Goal: Task Accomplishment & Management: Use online tool/utility

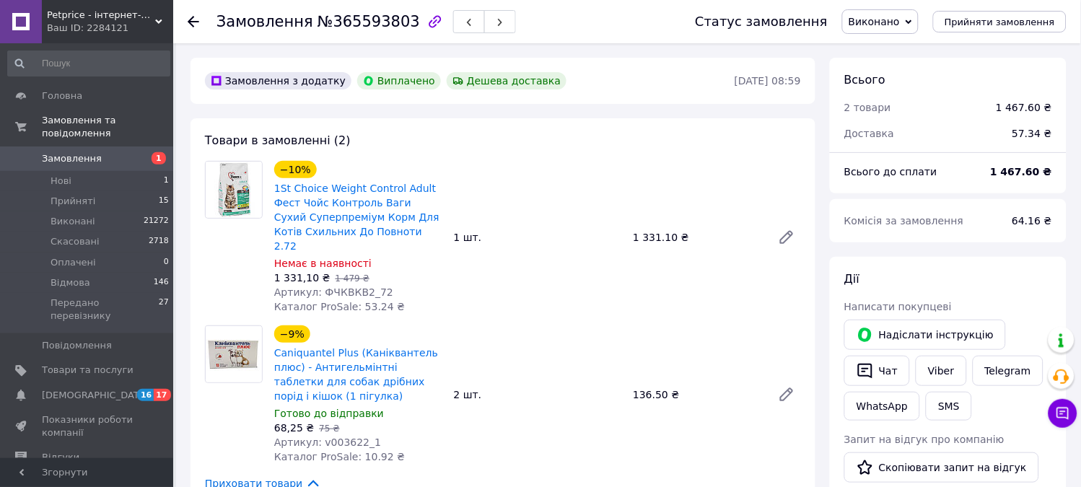
scroll to position [167, 0]
drag, startPoint x: 315, startPoint y: 279, endPoint x: 373, endPoint y: 283, distance: 57.8
click at [373, 286] on span "Артикул: ФЧКВКВ2_72" at bounding box center [333, 292] width 119 height 12
copy span "ФЧКВКВ2_72"
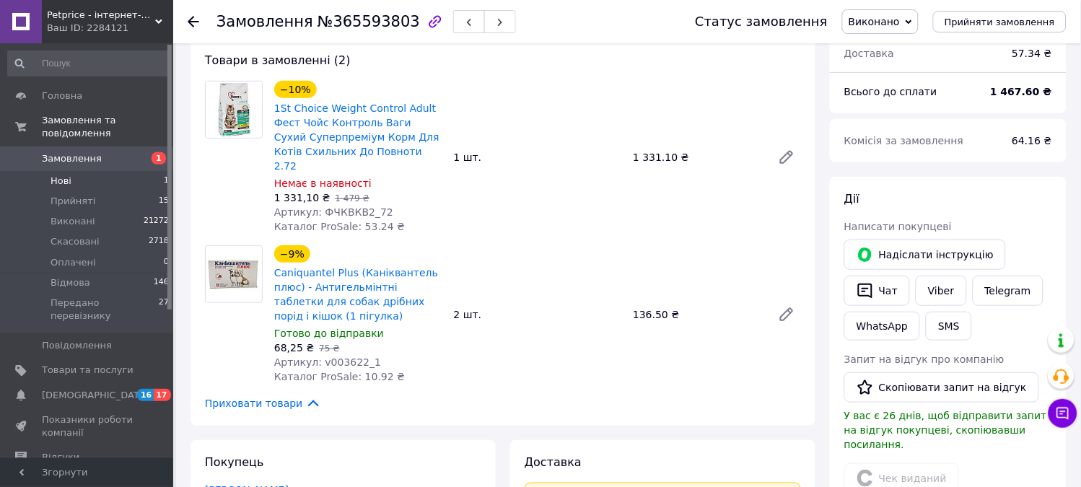
click at [95, 176] on li "Нові 1" at bounding box center [89, 181] width 178 height 20
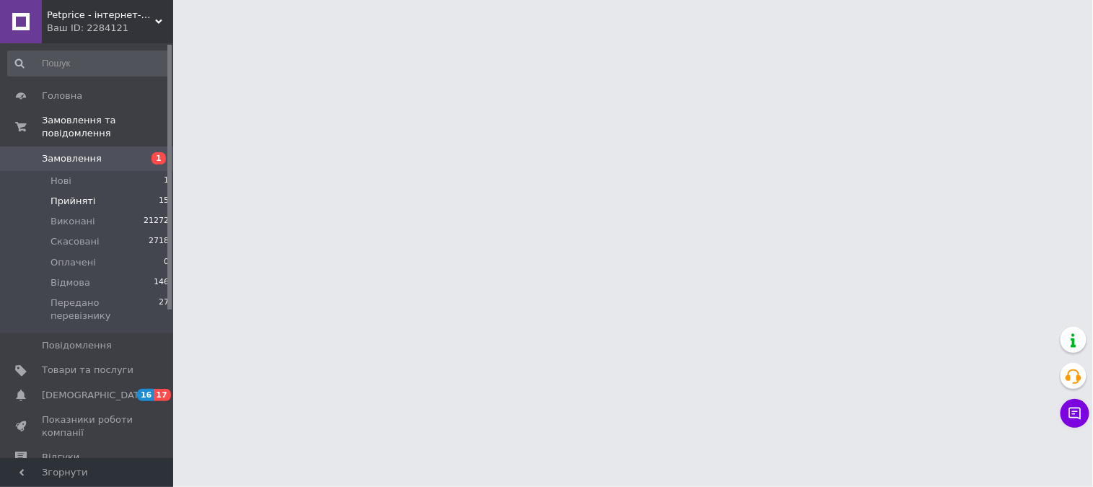
click at [92, 191] on li "Прийняті 15" at bounding box center [89, 201] width 178 height 20
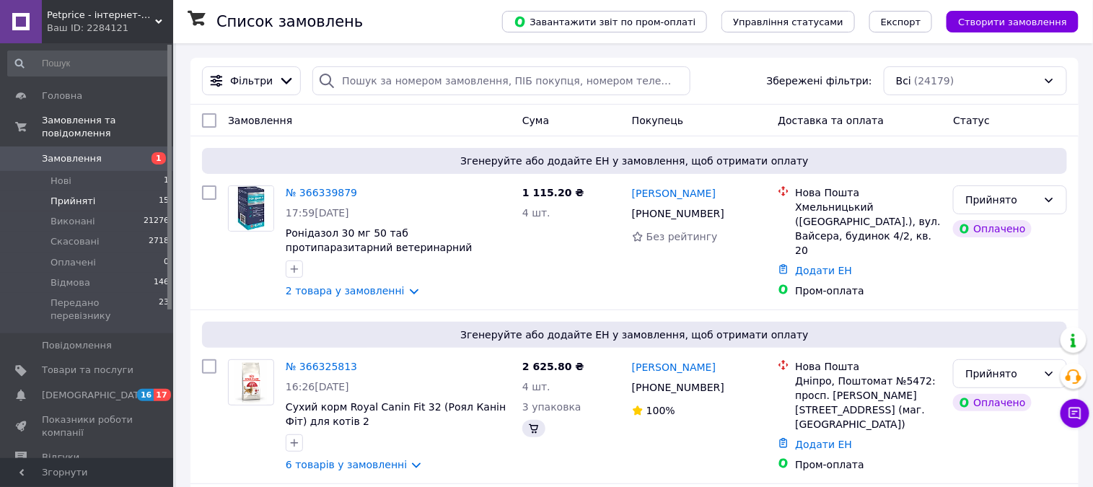
click at [89, 195] on span "Прийняті" at bounding box center [73, 201] width 45 height 13
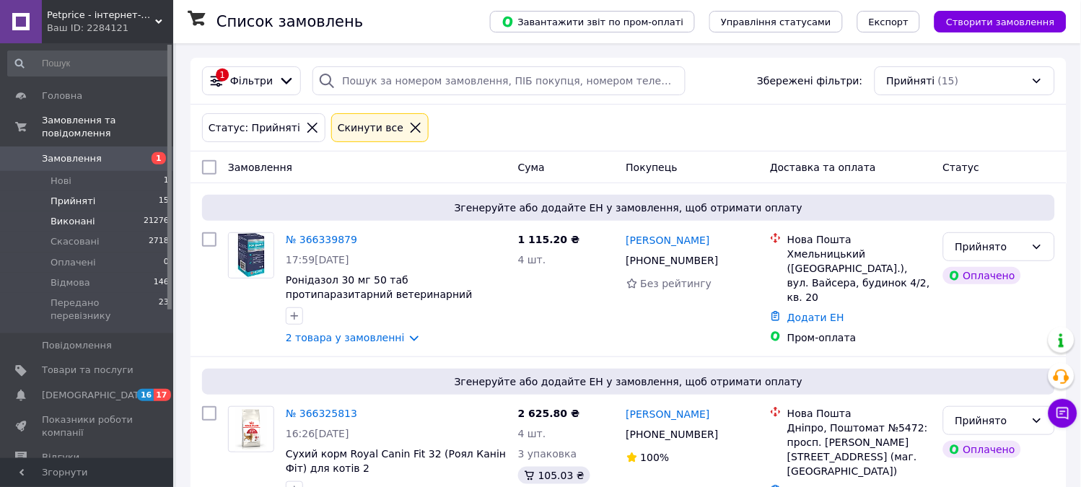
click at [90, 211] on li "Виконані 21276" at bounding box center [89, 221] width 178 height 20
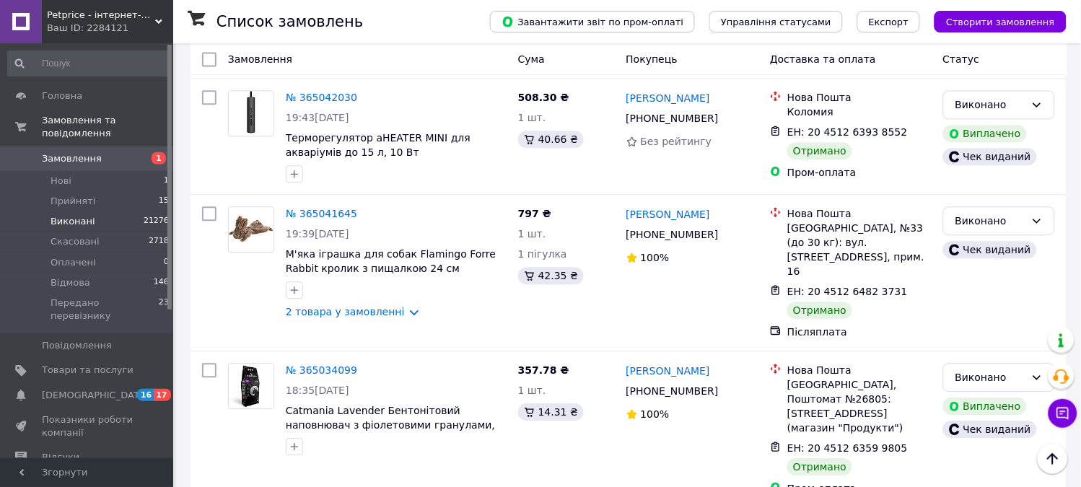
scroll to position [14073, 0]
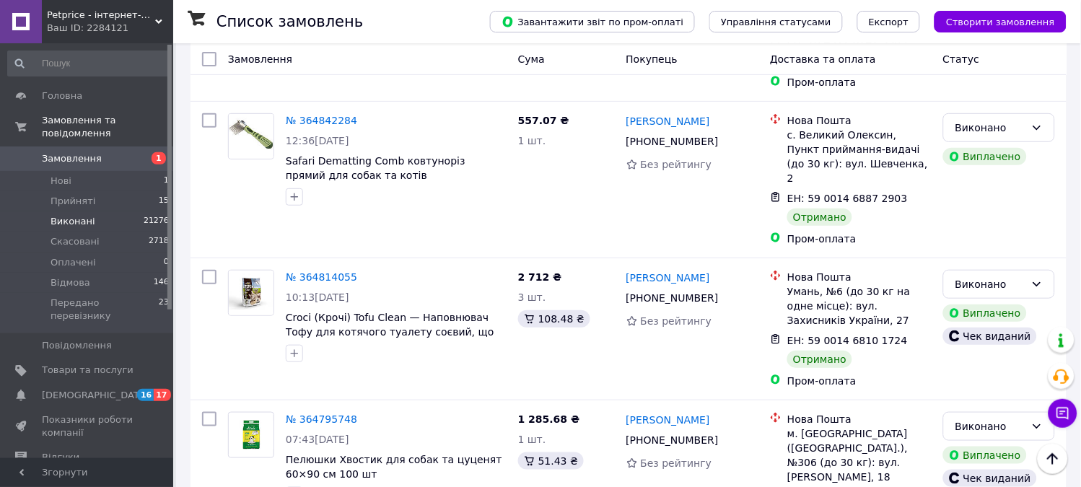
scroll to position [2726, 0]
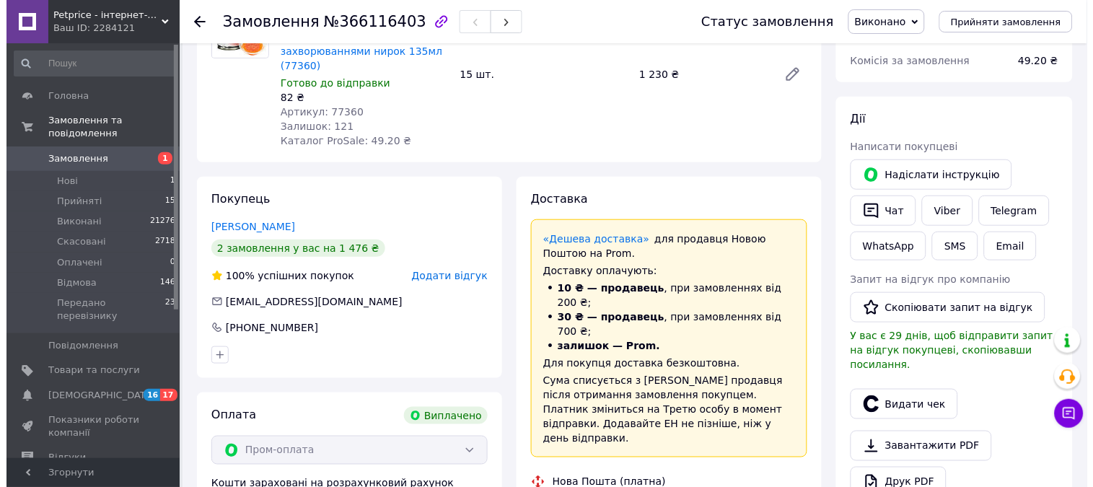
scroll to position [103, 0]
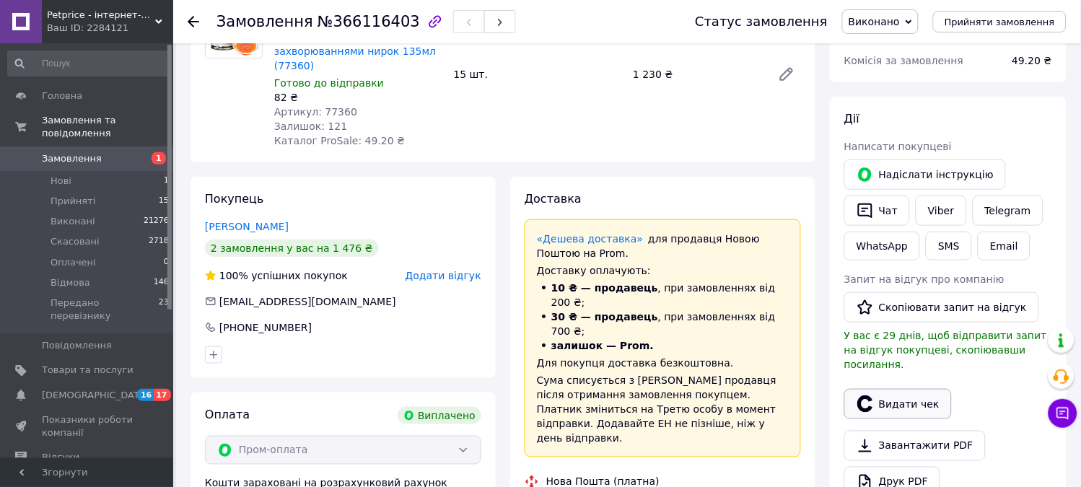
click at [906, 389] on button "Видати чек" at bounding box center [898, 404] width 108 height 30
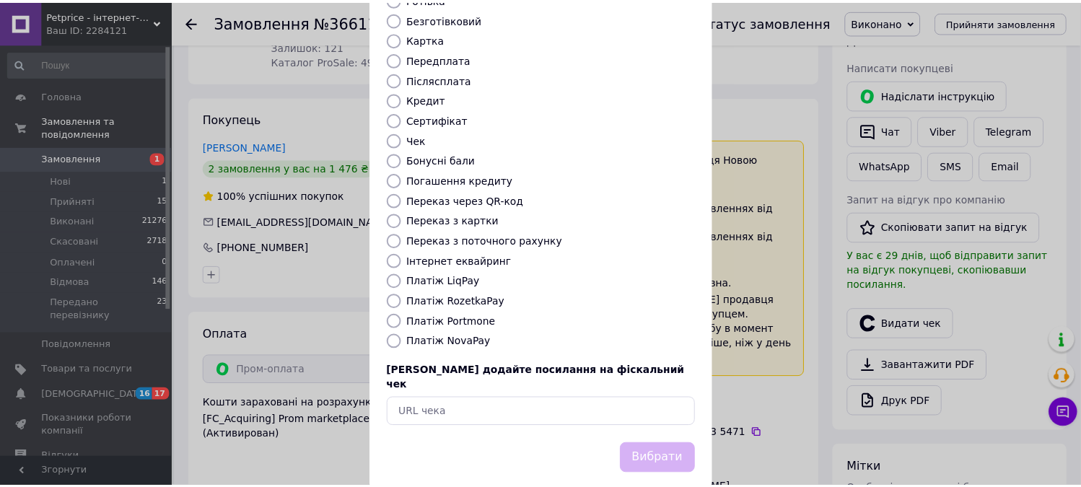
scroll to position [133, 0]
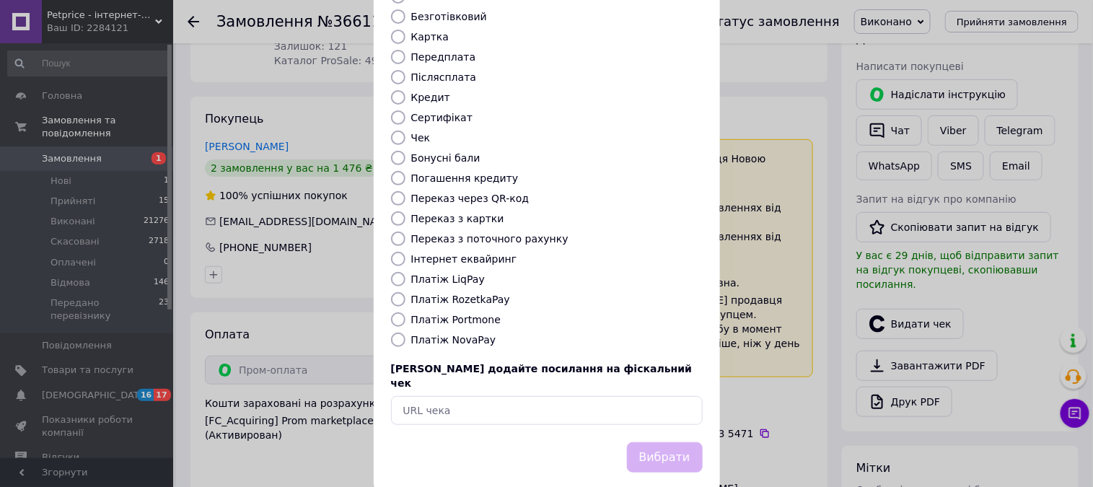
click at [467, 294] on label "Платіж RozetkaPay" at bounding box center [460, 300] width 99 height 12
click at [406, 292] on input "Платіж RozetkaPay" at bounding box center [398, 299] width 14 height 14
radio input "true"
click at [636, 442] on button "Вибрати" at bounding box center [665, 457] width 76 height 31
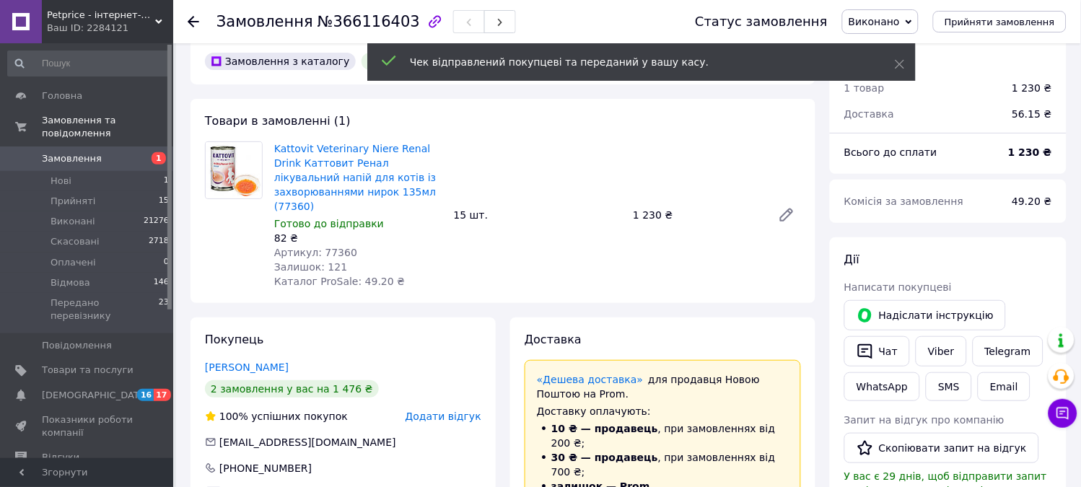
scroll to position [0, 0]
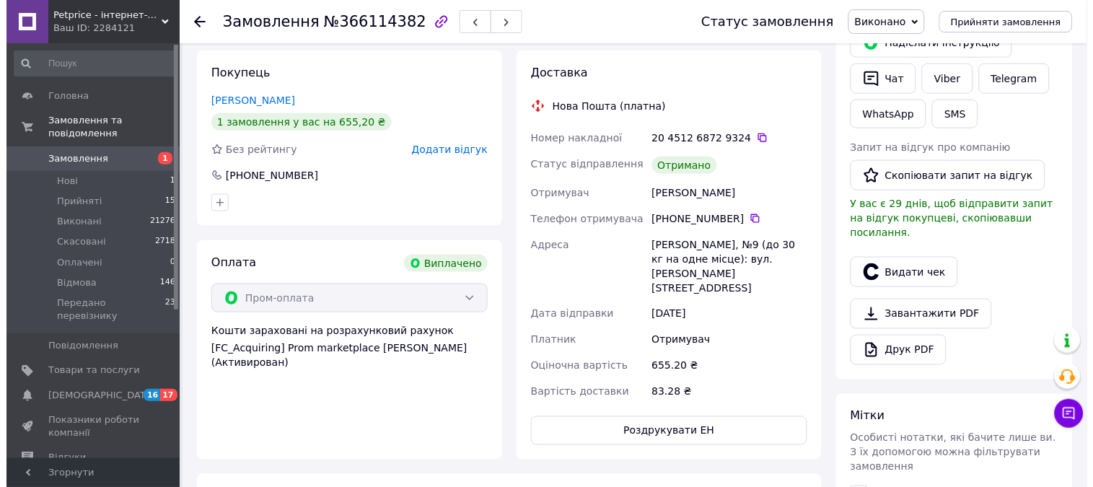
scroll to position [320, 0]
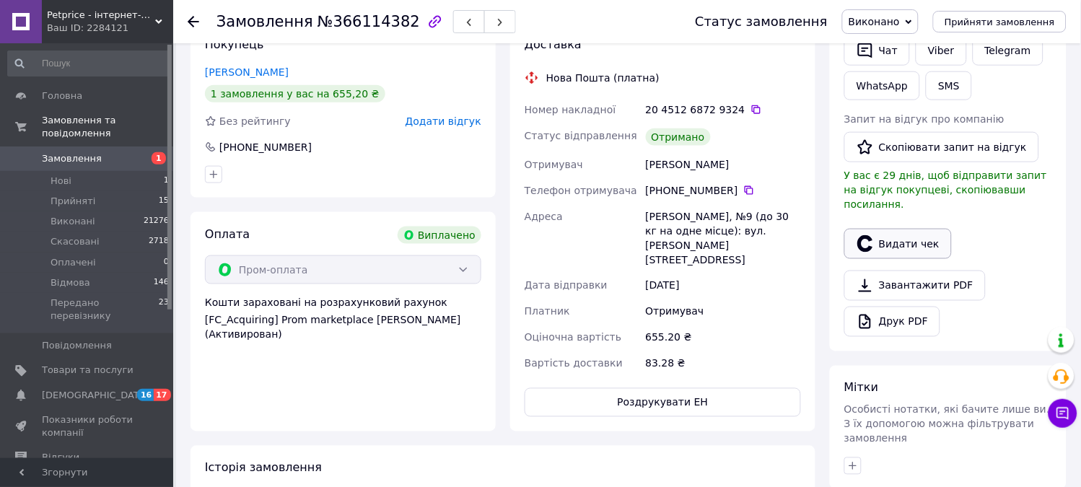
click at [884, 238] on button "Видати чек" at bounding box center [898, 244] width 108 height 30
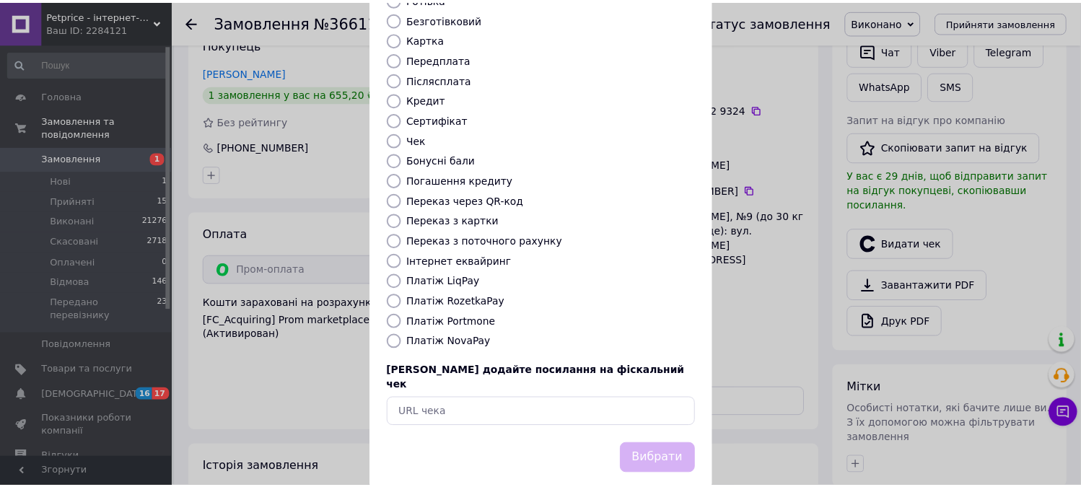
scroll to position [133, 0]
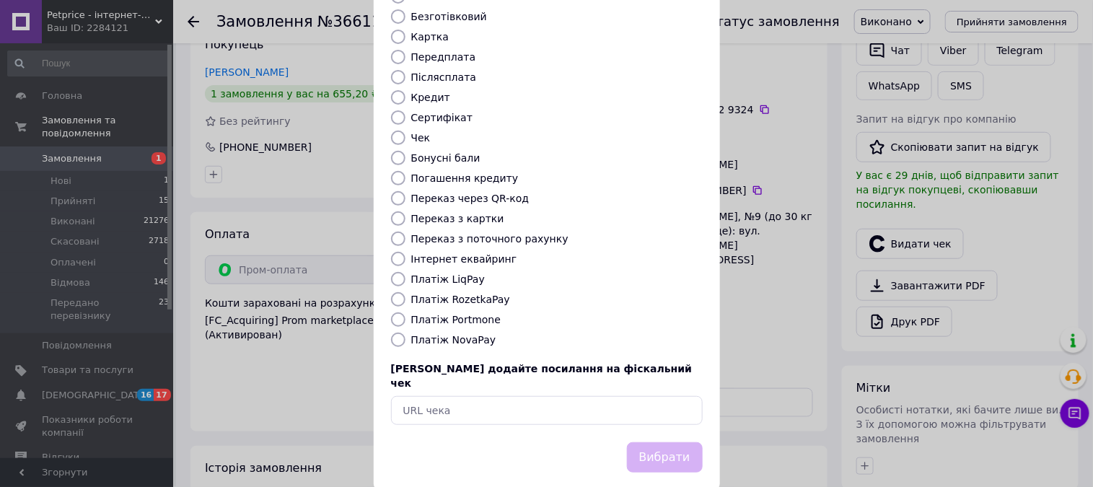
click at [473, 294] on label "Платіж RozetkaPay" at bounding box center [460, 300] width 99 height 12
click at [406, 292] on input "Платіж RozetkaPay" at bounding box center [398, 299] width 14 height 14
radio input "true"
click at [648, 442] on button "Вибрати" at bounding box center [665, 457] width 76 height 31
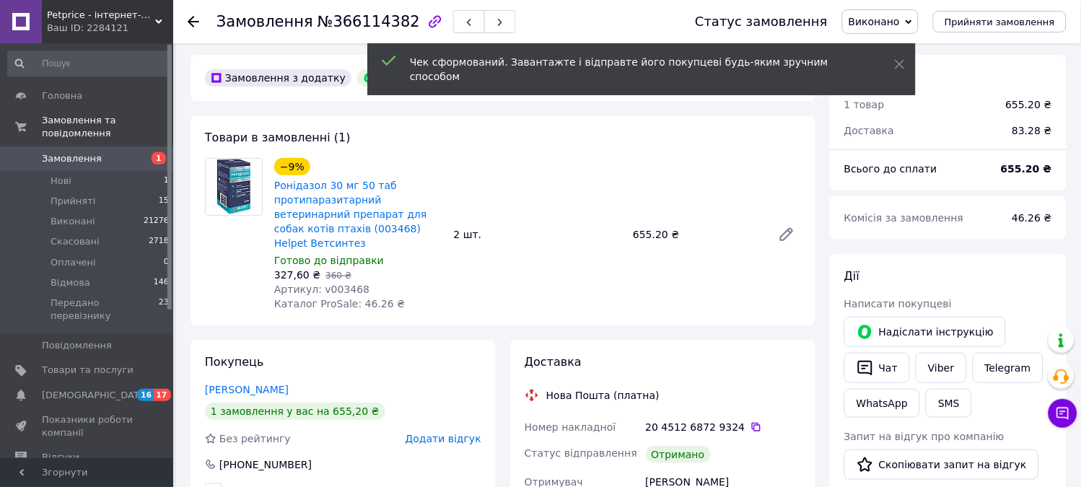
scroll to position [0, 0]
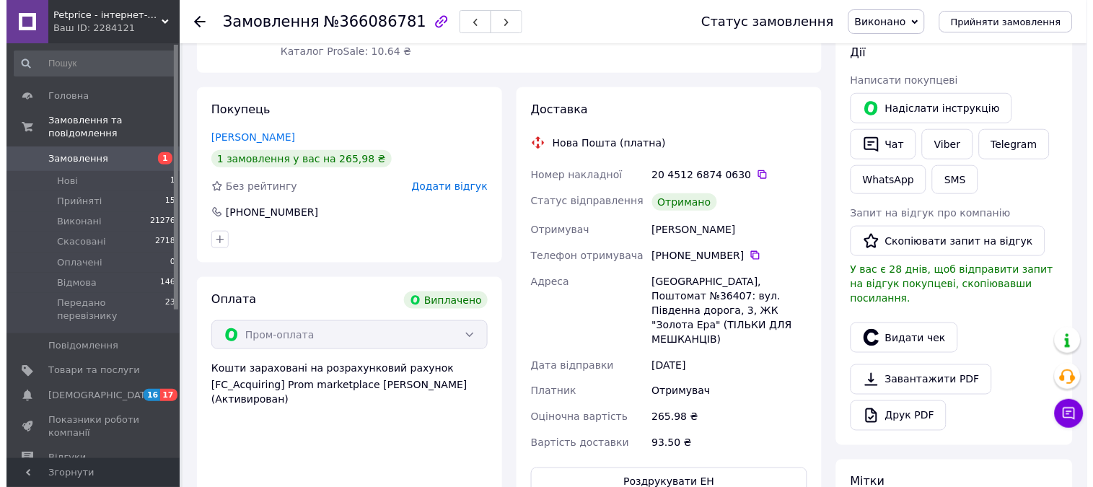
scroll to position [240, 0]
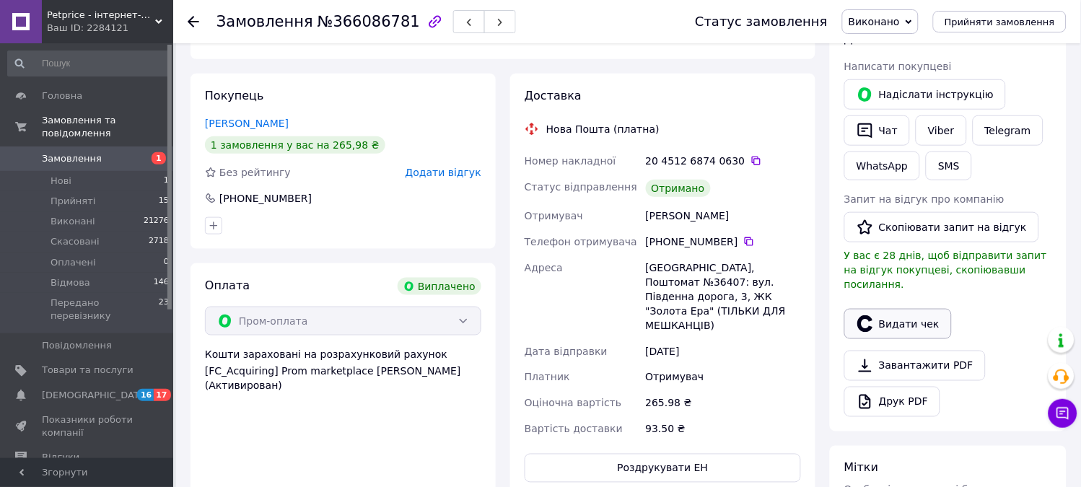
click at [904, 312] on button "Видати чек" at bounding box center [898, 324] width 108 height 30
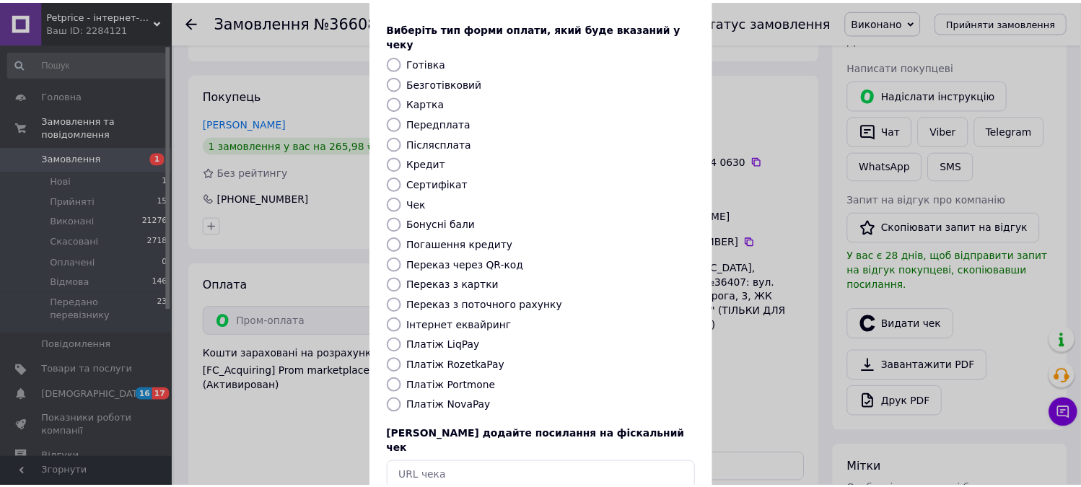
scroll to position [133, 0]
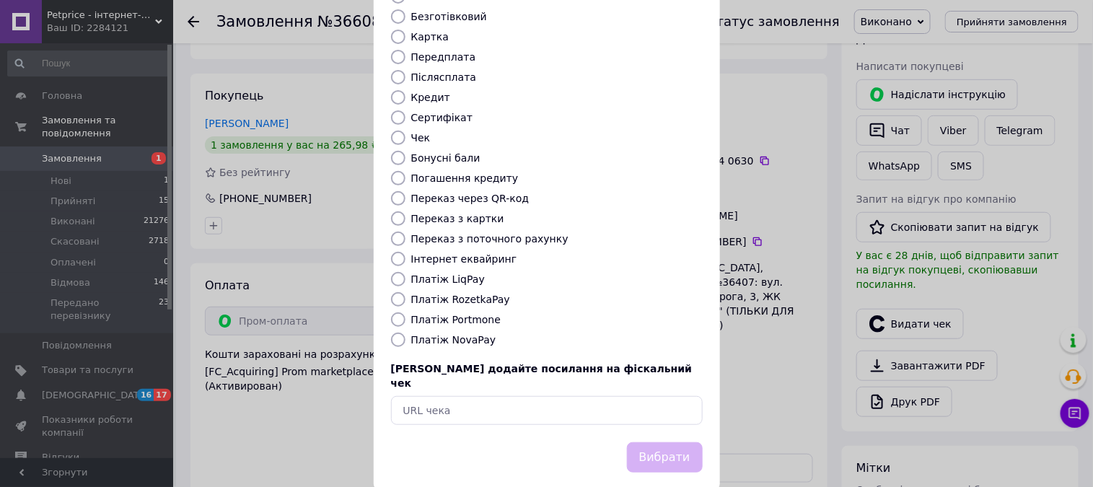
click at [471, 294] on label "Платіж RozetkaPay" at bounding box center [460, 300] width 99 height 12
click at [406, 292] on input "Платіж RozetkaPay" at bounding box center [398, 299] width 14 height 14
radio input "true"
click at [641, 442] on button "Вибрати" at bounding box center [665, 457] width 76 height 31
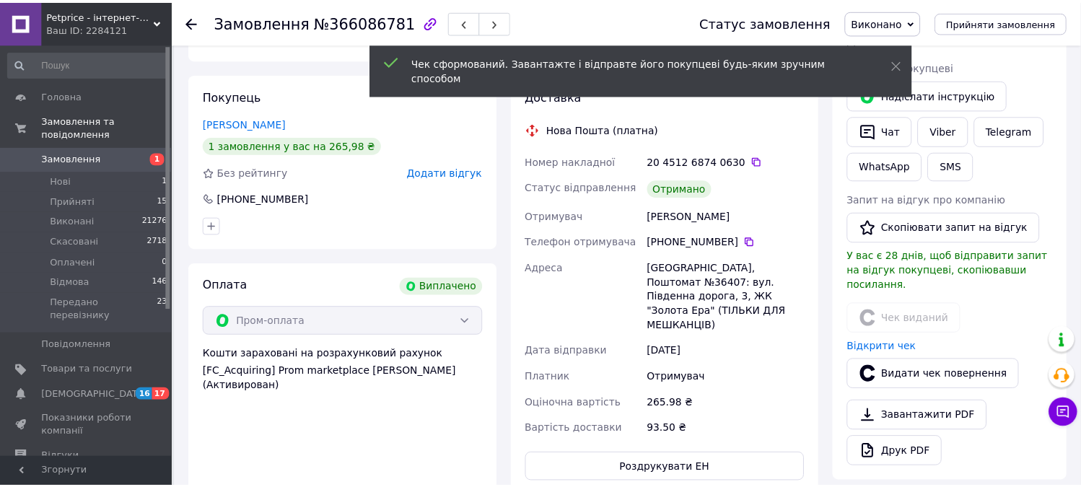
scroll to position [132, 0]
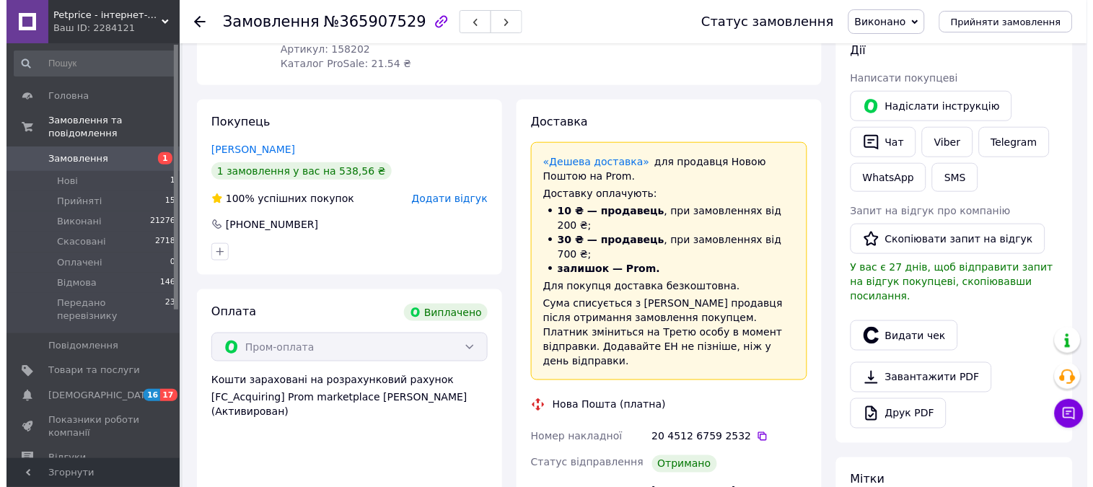
scroll to position [240, 0]
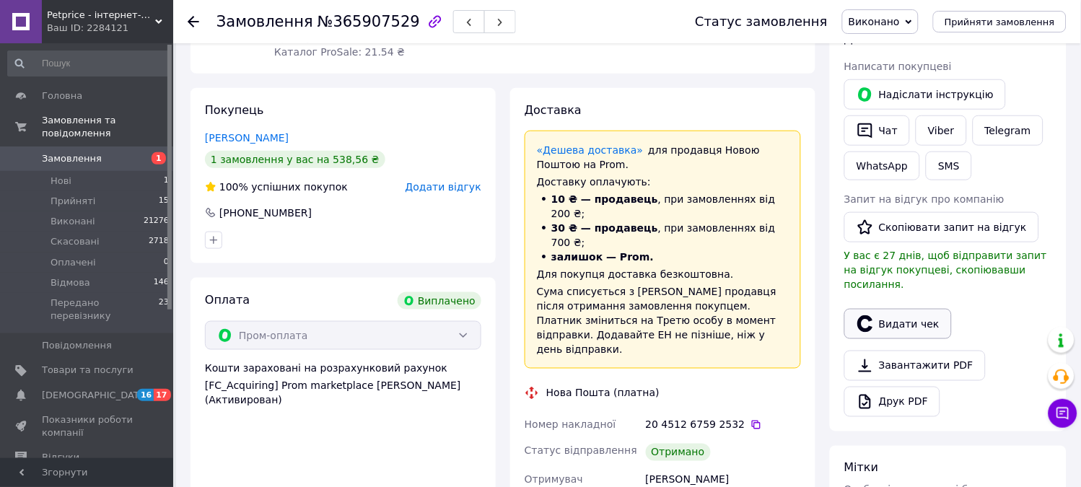
click at [861, 315] on icon "button" at bounding box center [864, 323] width 15 height 17
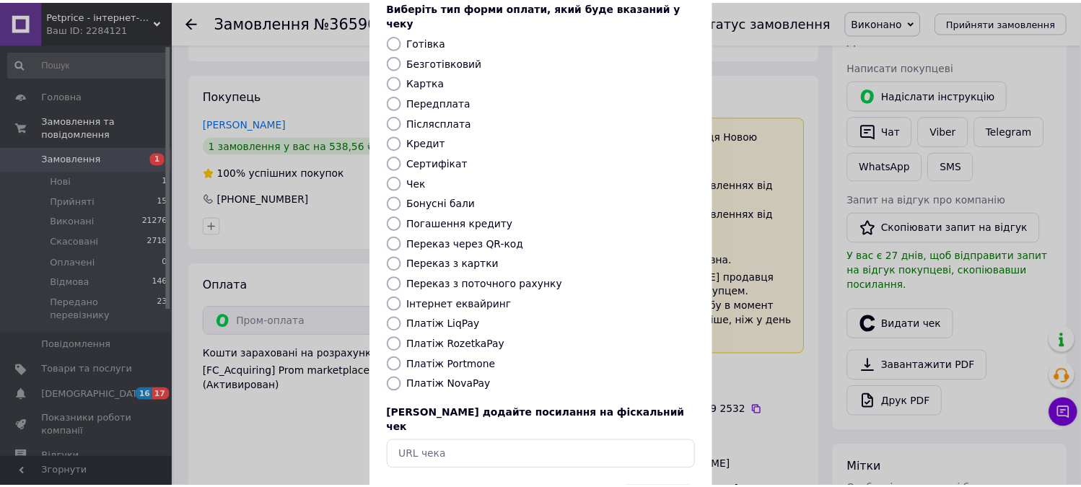
scroll to position [133, 0]
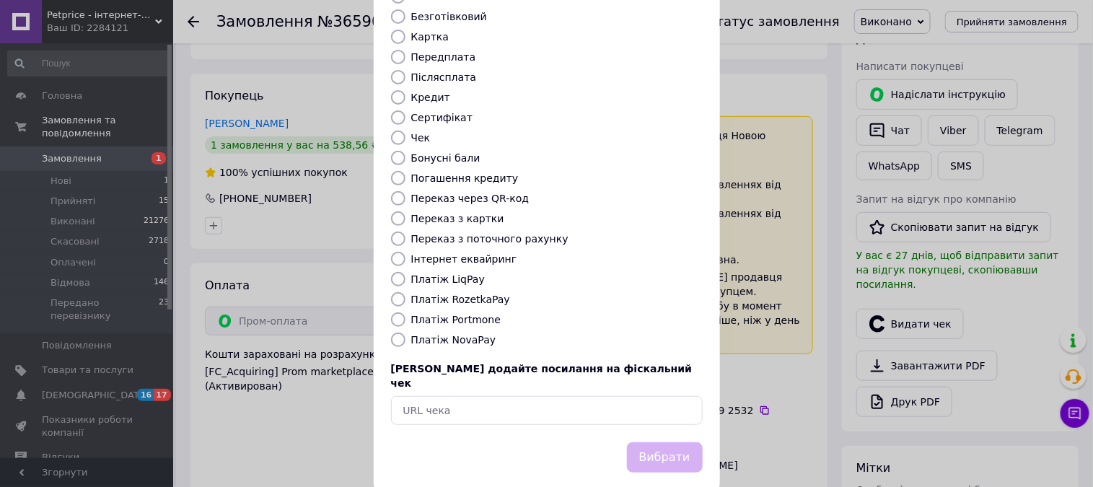
click at [460, 294] on label "Платіж RozetkaPay" at bounding box center [460, 300] width 99 height 12
click at [406, 292] on input "Платіж RozetkaPay" at bounding box center [398, 299] width 14 height 14
radio input "true"
click at [675, 442] on button "Вибрати" at bounding box center [665, 457] width 76 height 31
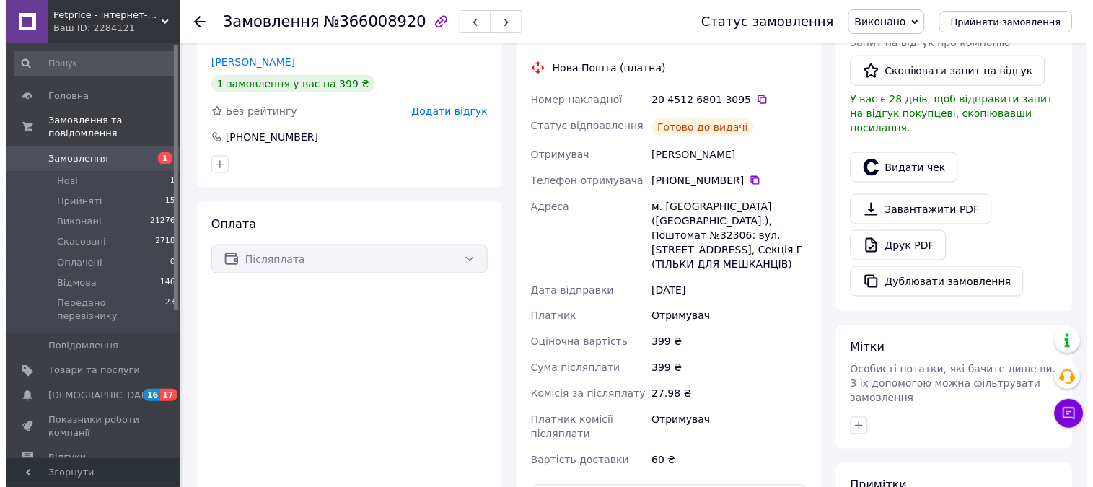
scroll to position [320, 0]
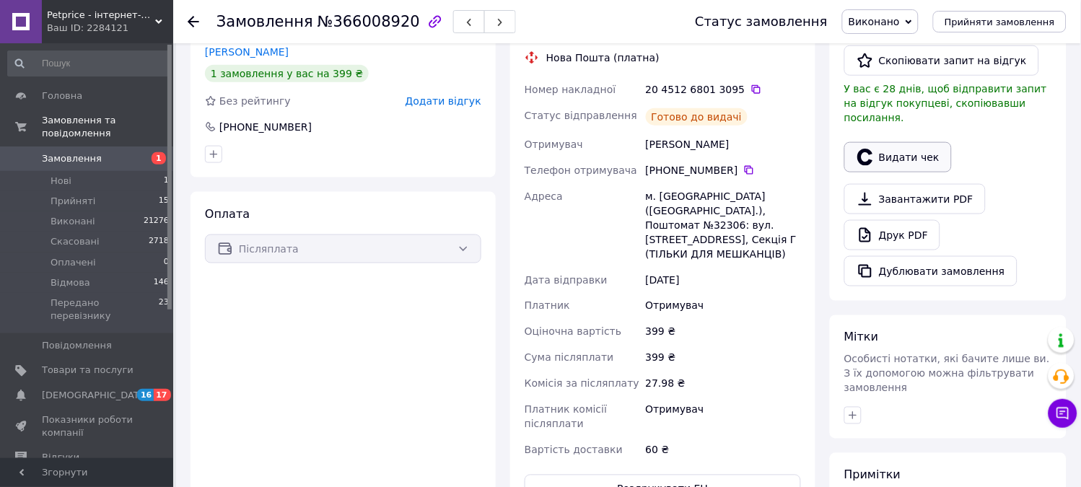
click at [900, 150] on button "Видати чек" at bounding box center [898, 157] width 108 height 30
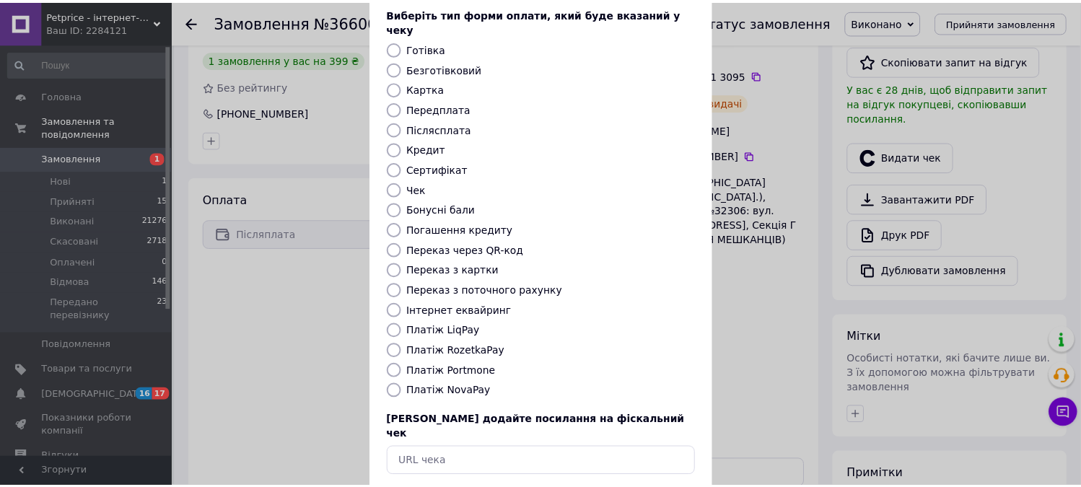
scroll to position [133, 0]
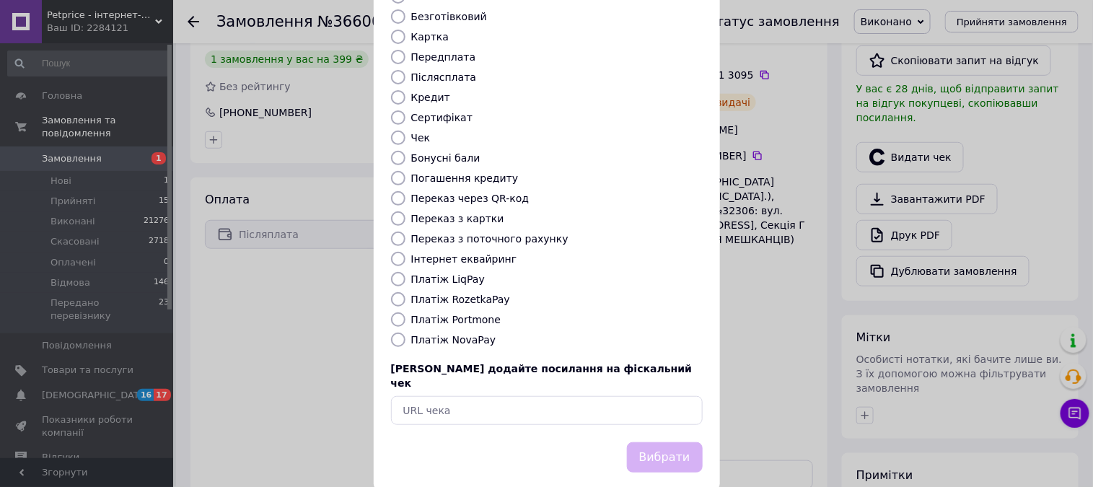
click at [463, 334] on label "Платіж NovaPay" at bounding box center [453, 340] width 85 height 12
click at [406, 333] on input "Платіж NovaPay" at bounding box center [398, 340] width 14 height 14
radio input "true"
click at [641, 442] on button "Вибрати" at bounding box center [665, 457] width 76 height 31
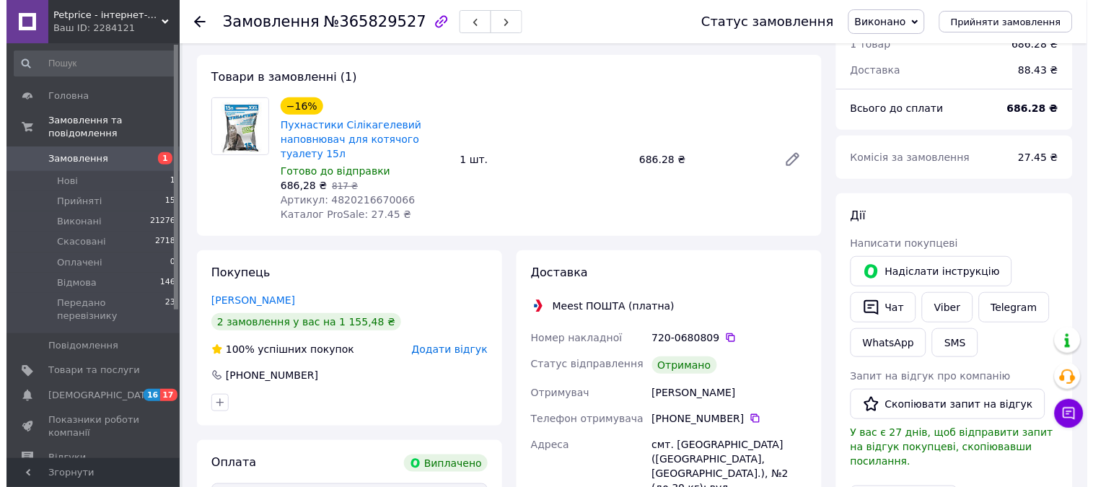
scroll to position [160, 0]
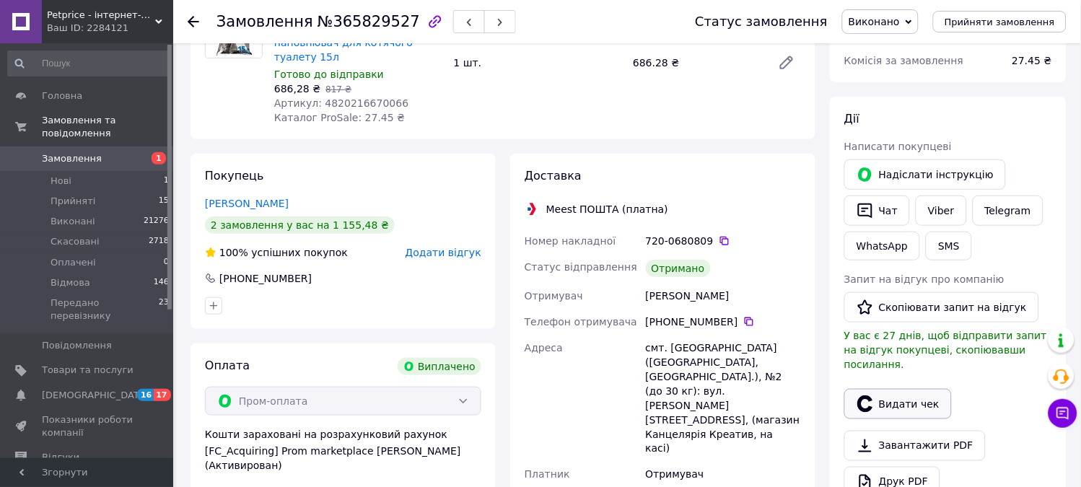
drag, startPoint x: 903, startPoint y: 407, endPoint x: 904, endPoint y: 397, distance: 10.2
click at [904, 407] on div "Видати чек" at bounding box center [948, 404] width 214 height 36
click at [904, 389] on button "Видати чек" at bounding box center [898, 404] width 108 height 30
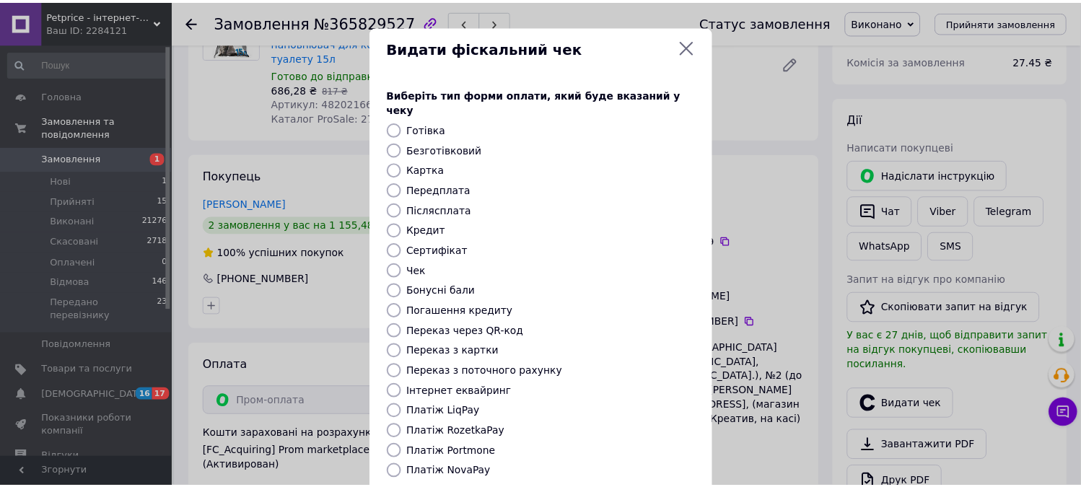
scroll to position [133, 0]
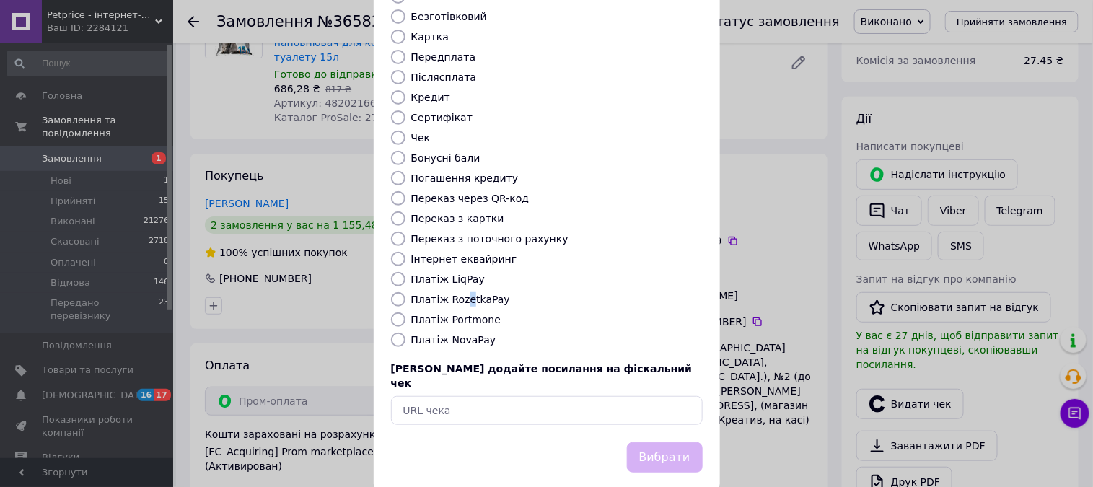
drag, startPoint x: 463, startPoint y: 274, endPoint x: 471, endPoint y: 289, distance: 16.8
click at [460, 274] on div "Виберіть тип форми оплати, який буде вказаний у чеку Готівка Безготівковий Карт…" at bounding box center [547, 189] width 346 height 505
click at [473, 294] on label "Платіж RozetkaPay" at bounding box center [460, 300] width 99 height 12
click at [406, 292] on input "Платіж RozetkaPay" at bounding box center [398, 299] width 14 height 14
radio input "true"
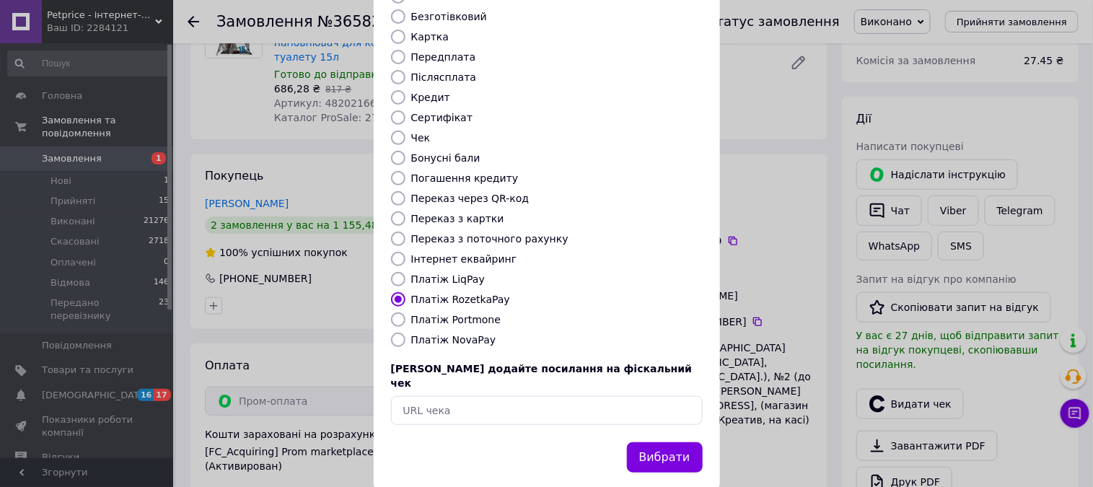
click at [664, 442] on button "Вибрати" at bounding box center [665, 457] width 76 height 31
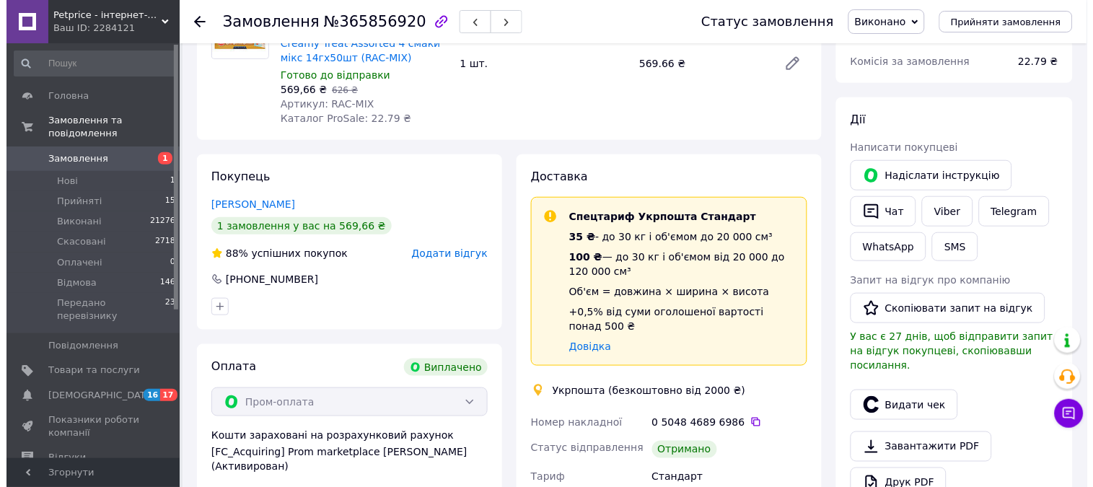
scroll to position [160, 0]
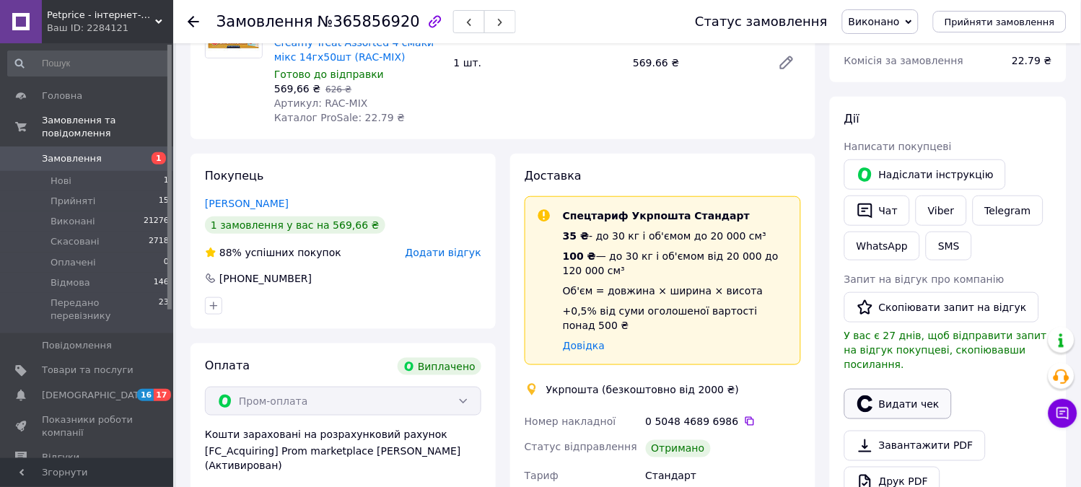
click at [890, 389] on button "Видати чек" at bounding box center [898, 404] width 108 height 30
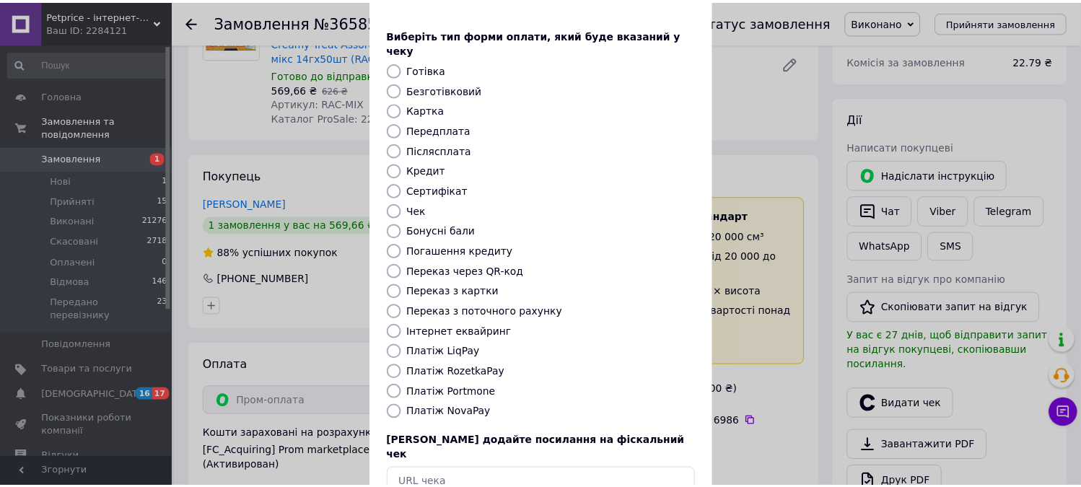
scroll to position [133, 0]
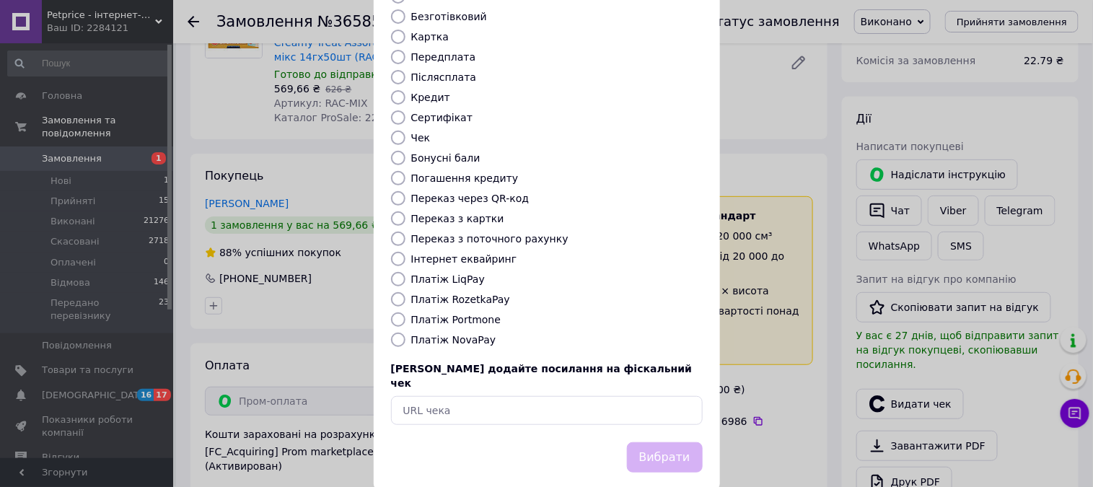
click at [433, 294] on label "Платіж RozetkaPay" at bounding box center [460, 300] width 99 height 12
click at [406, 292] on input "Платіж RozetkaPay" at bounding box center [398, 299] width 14 height 14
radio input "true"
click at [638, 442] on button "Вибрати" at bounding box center [665, 457] width 76 height 31
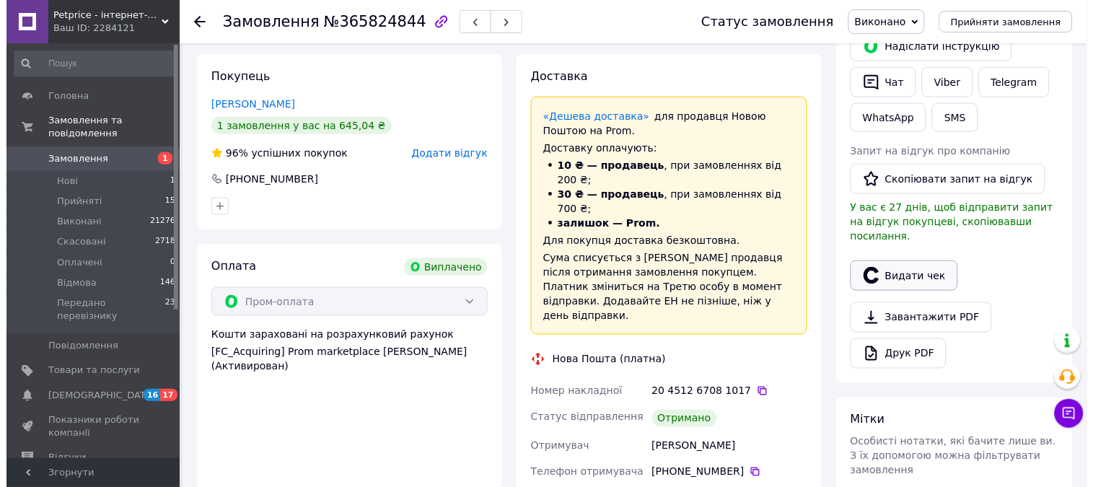
scroll to position [320, 0]
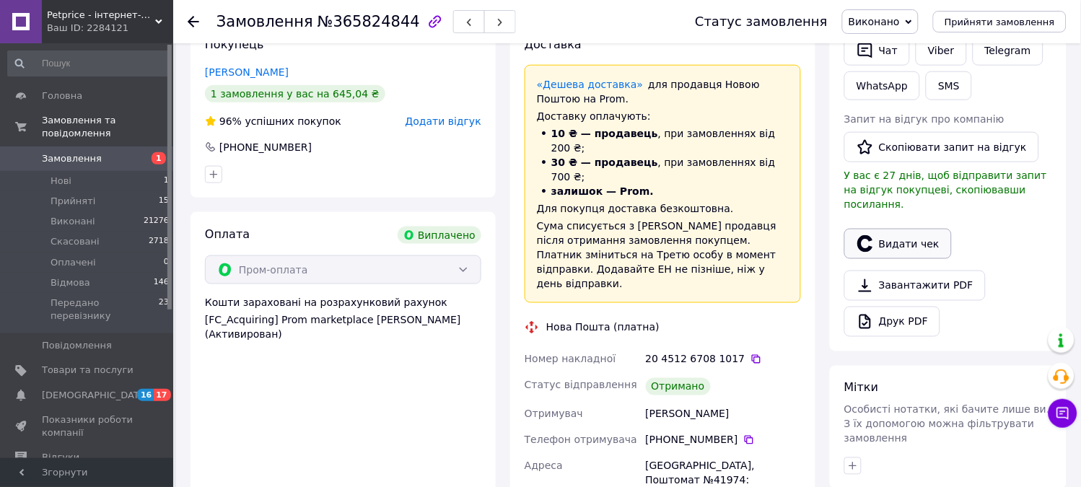
click at [906, 229] on button "Видати чек" at bounding box center [898, 244] width 108 height 30
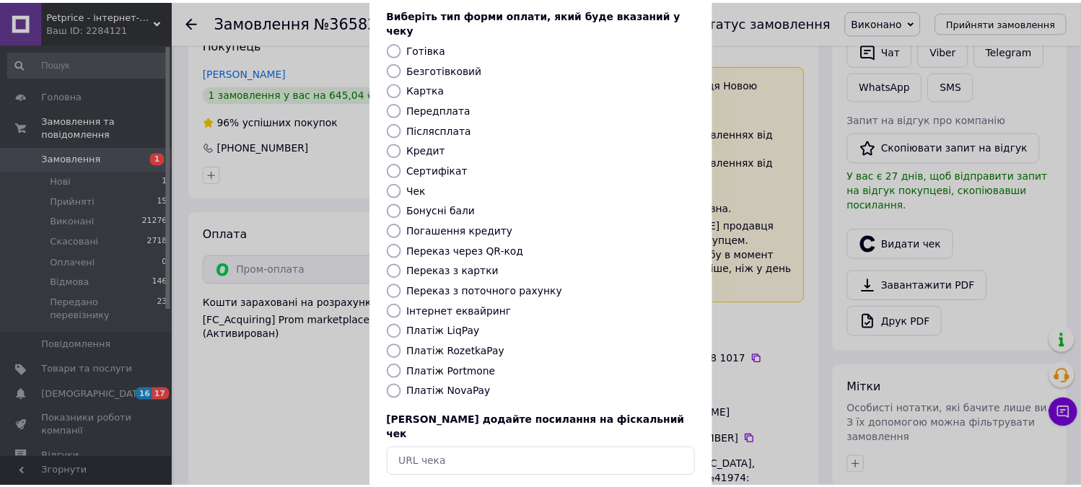
scroll to position [133, 0]
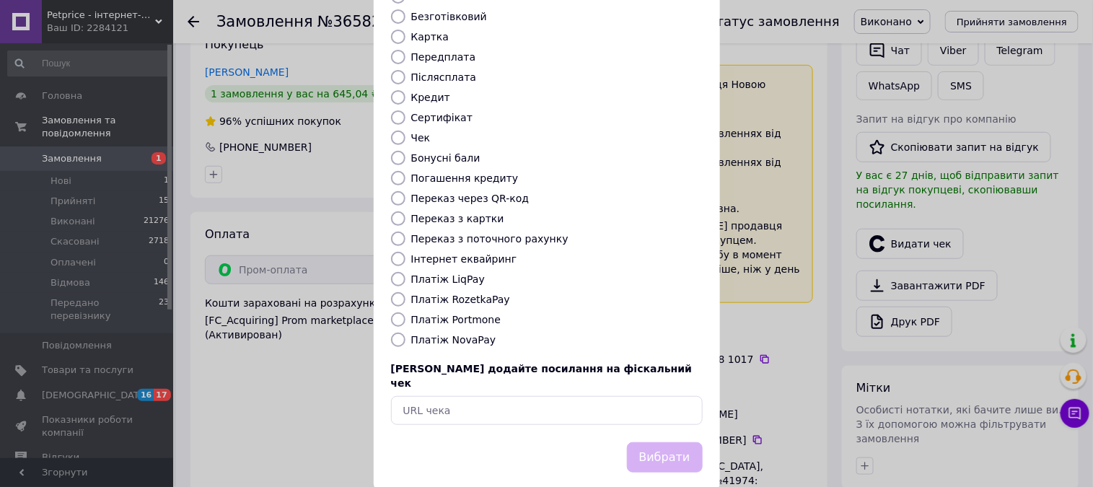
click at [467, 292] on div "Платіж RozetkaPay" at bounding box center [556, 299] width 297 height 14
click at [468, 294] on label "Платіж RozetkaPay" at bounding box center [460, 300] width 99 height 12
click at [406, 292] on input "Платіж RozetkaPay" at bounding box center [398, 299] width 14 height 14
radio input "true"
click at [691, 442] on button "Вибрати" at bounding box center [665, 457] width 76 height 31
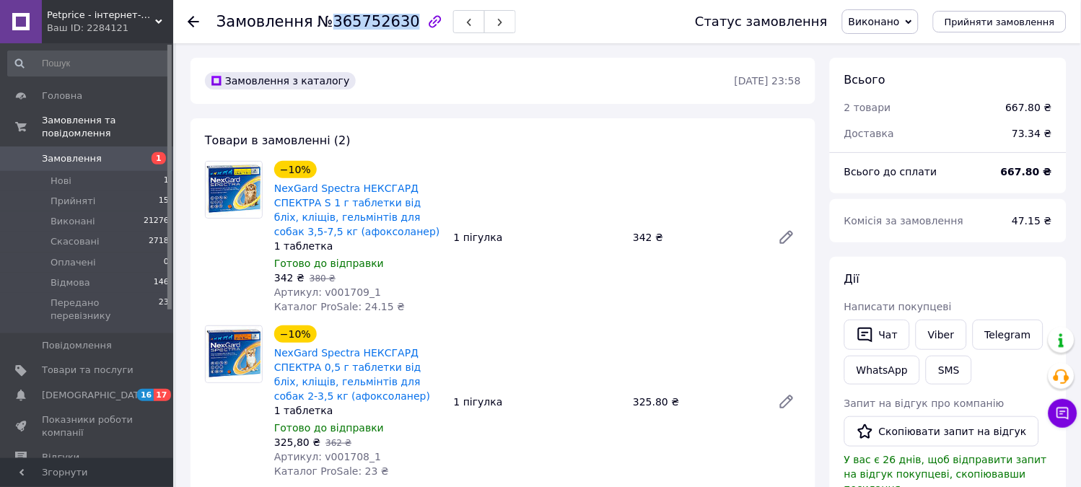
drag, startPoint x: 323, startPoint y: 25, endPoint x: 388, endPoint y: 41, distance: 66.9
click at [388, 41] on div "Замовлення №365752630" at bounding box center [441, 21] width 450 height 43
copy span "365752630"
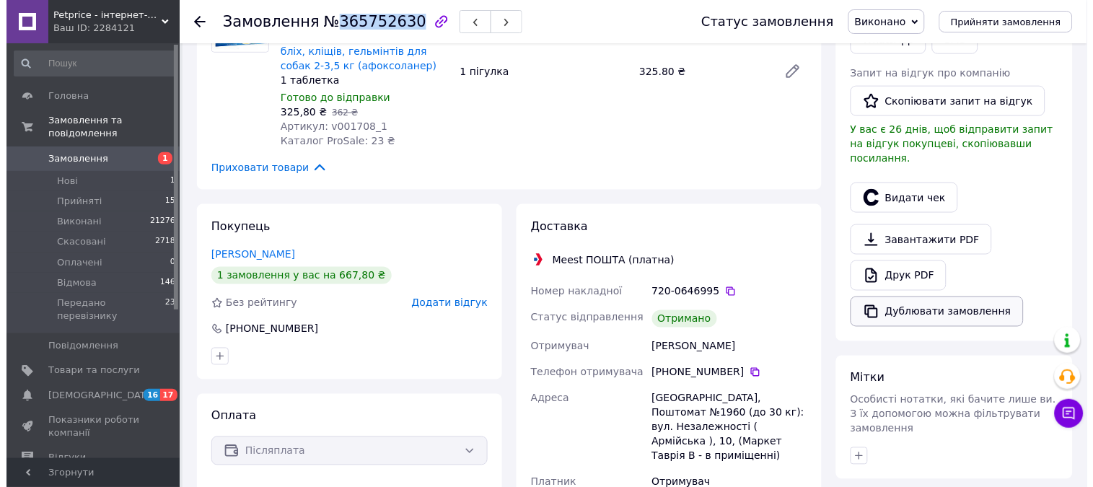
scroll to position [320, 0]
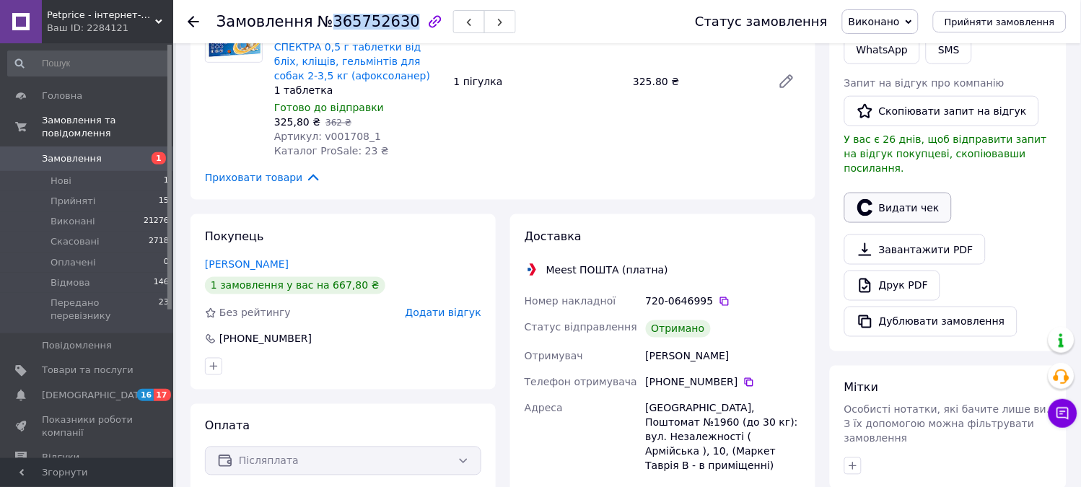
click at [893, 193] on button "Видати чек" at bounding box center [898, 208] width 108 height 30
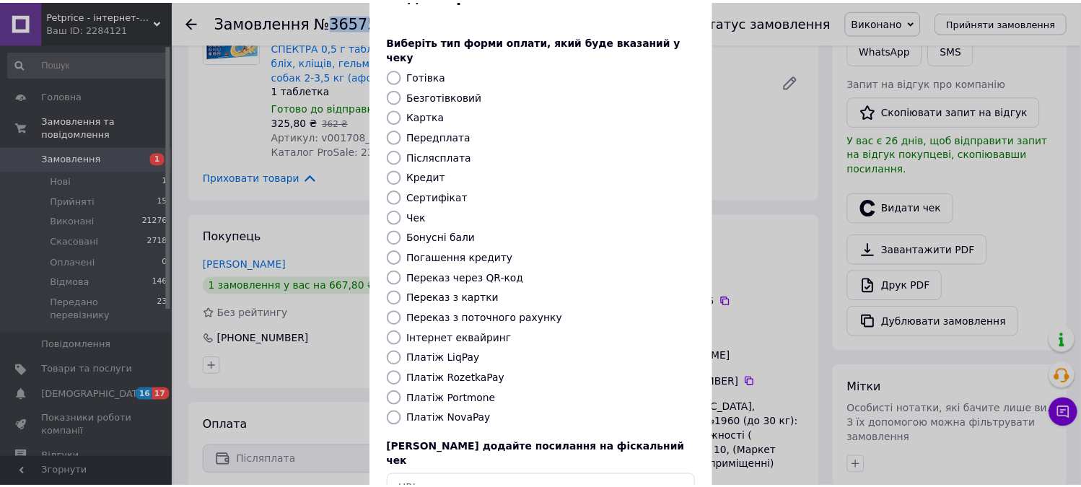
scroll to position [133, 0]
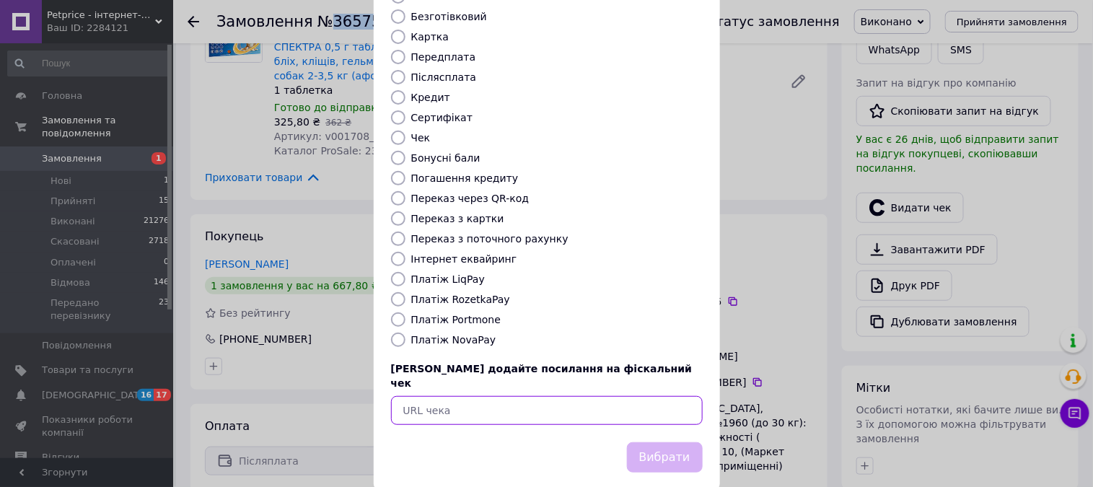
click at [431, 396] on input "text" at bounding box center [547, 410] width 312 height 29
paste input "https://check.checkbox.ua/Jdnpi6Rnnq0"
type input "https://check.checkbox.ua/Jdnpi6Rnnq0"
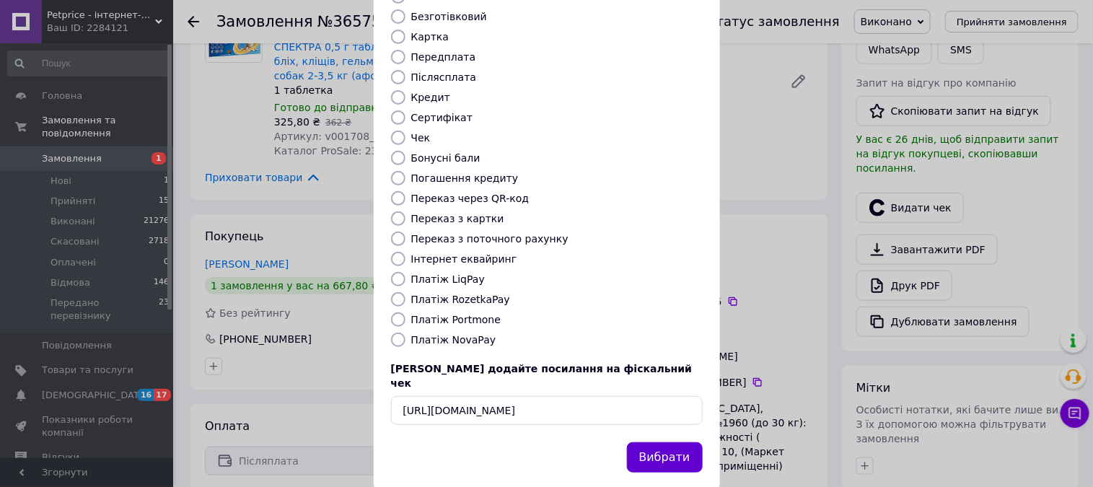
click at [654, 442] on button "Вибрати" at bounding box center [665, 457] width 76 height 31
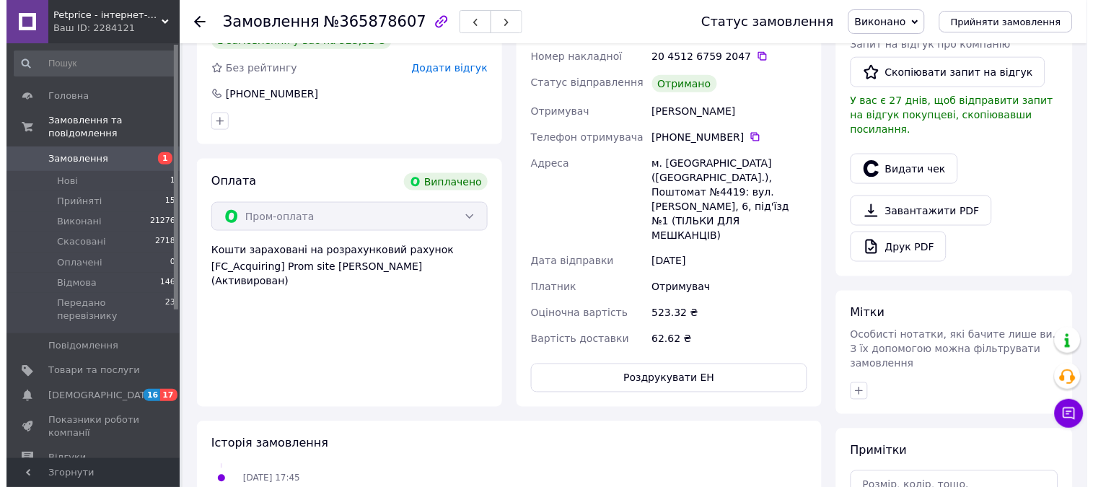
scroll to position [401, 0]
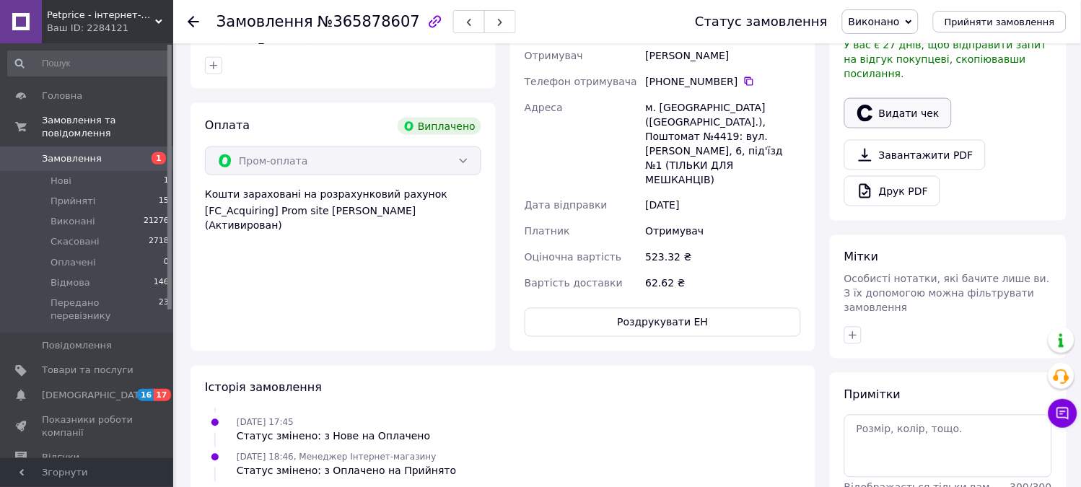
click at [901, 98] on button "Видати чек" at bounding box center [898, 113] width 108 height 30
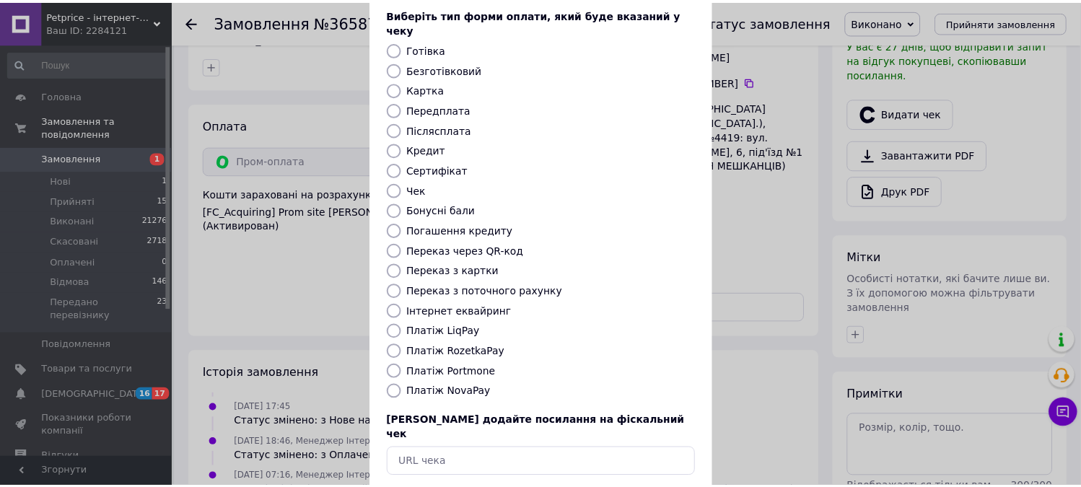
scroll to position [133, 0]
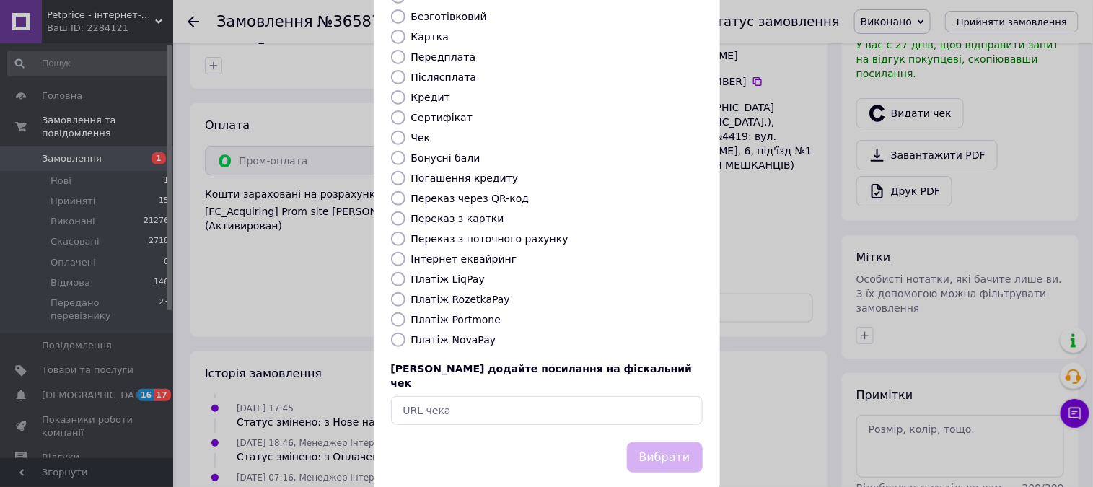
click at [442, 294] on label "Платіж RozetkaPay" at bounding box center [460, 300] width 99 height 12
click at [406, 292] on input "Платіж RozetkaPay" at bounding box center [398, 299] width 14 height 14
radio input "true"
click at [673, 442] on button "Вибрати" at bounding box center [665, 457] width 76 height 31
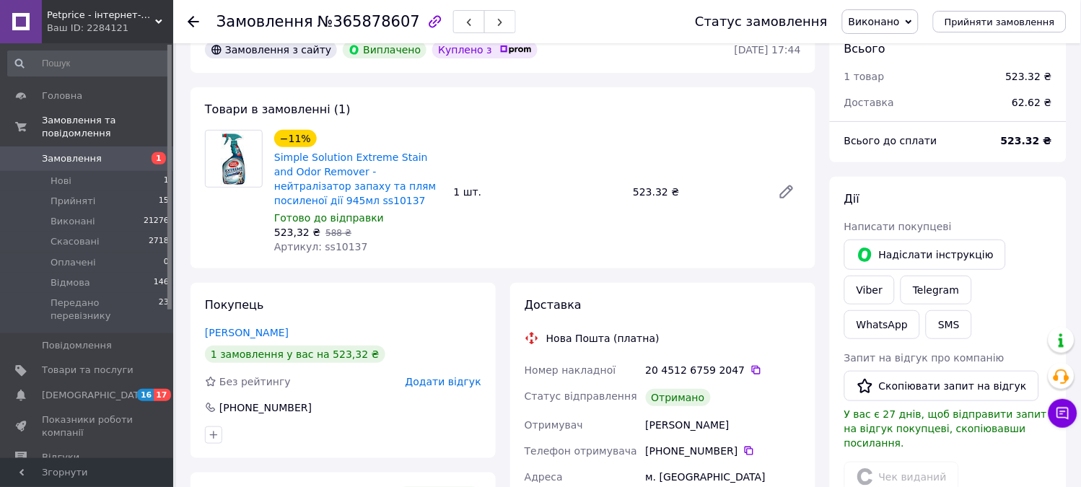
scroll to position [0, 0]
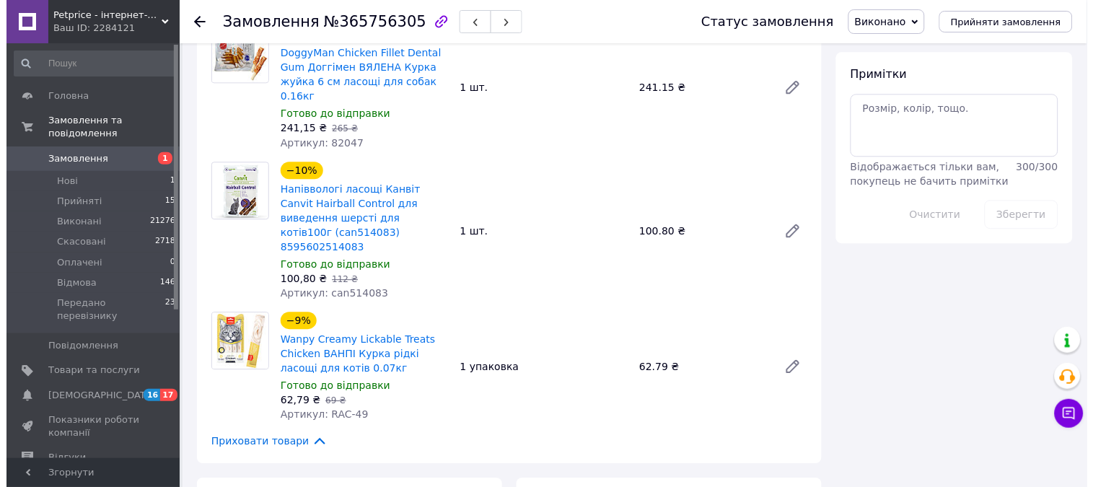
scroll to position [240, 0]
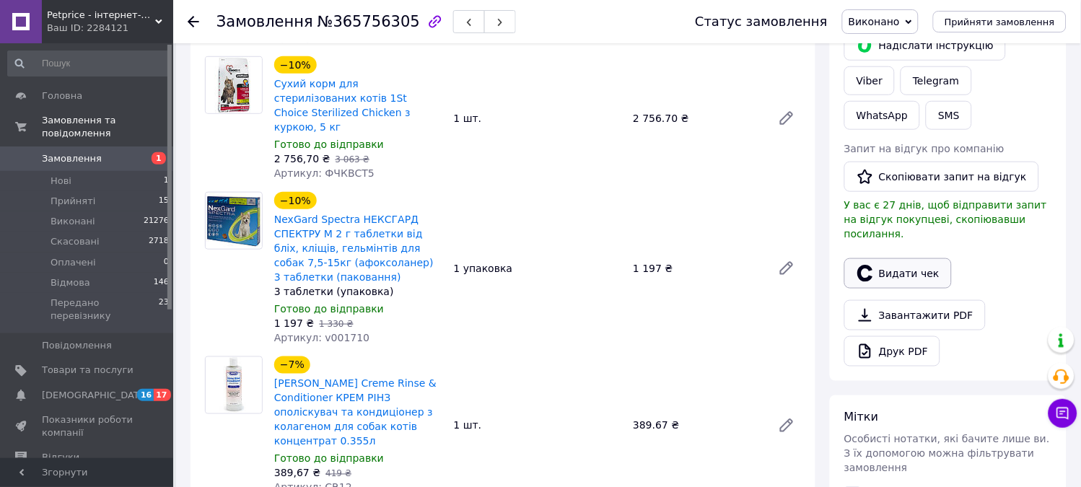
click at [890, 258] on button "Видати чек" at bounding box center [898, 273] width 108 height 30
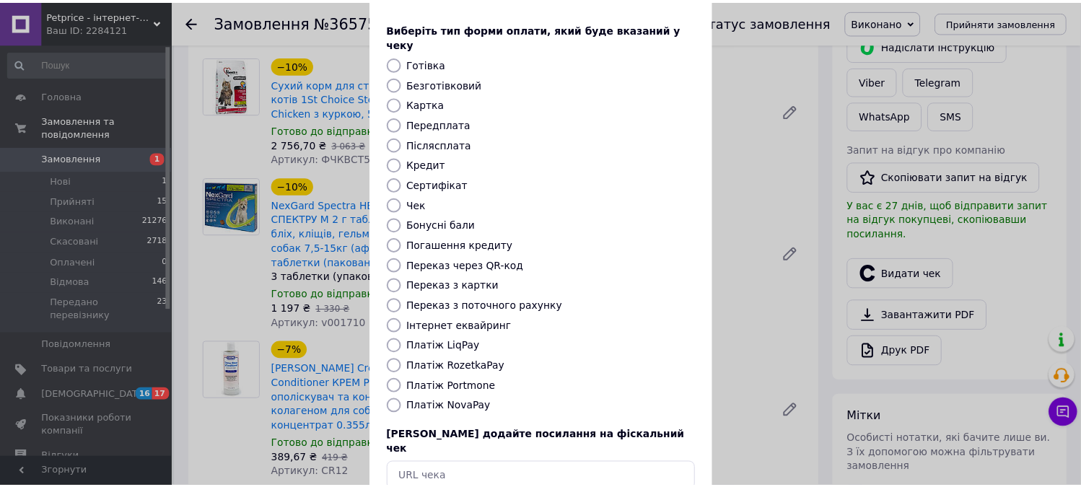
scroll to position [133, 0]
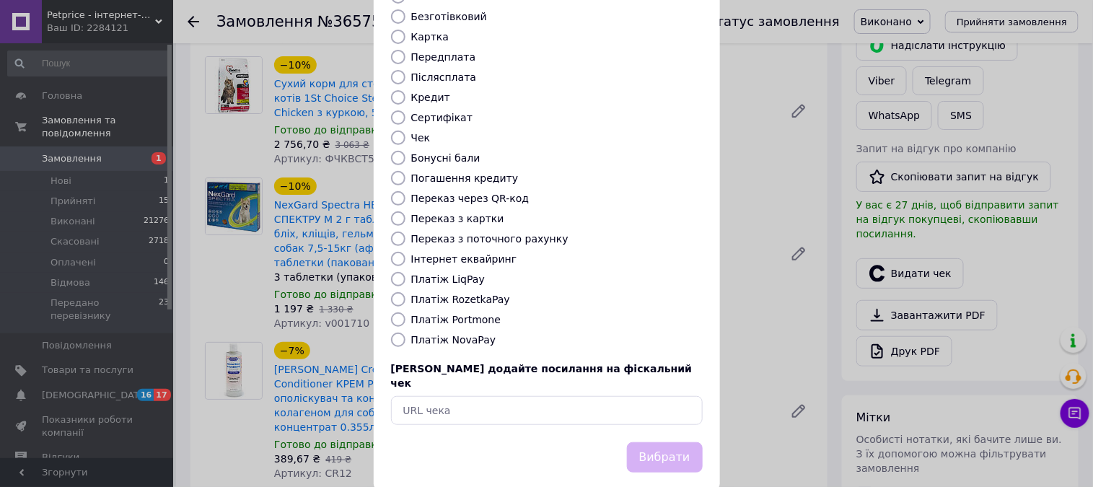
click at [433, 294] on label "Платіж RozetkaPay" at bounding box center [460, 300] width 99 height 12
click at [406, 292] on input "Платіж RozetkaPay" at bounding box center [398, 299] width 14 height 14
radio input "true"
click at [634, 442] on button "Вибрати" at bounding box center [665, 457] width 76 height 31
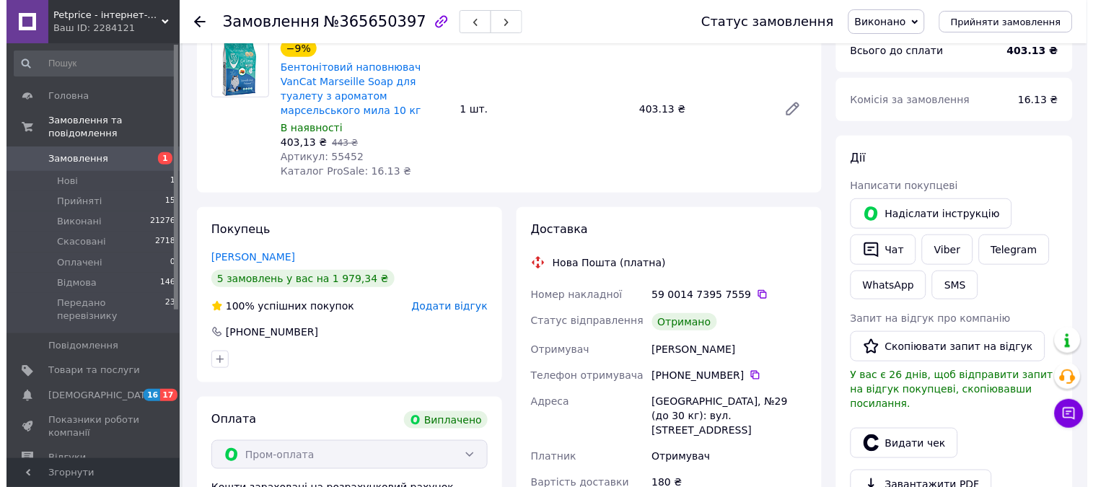
scroll to position [240, 0]
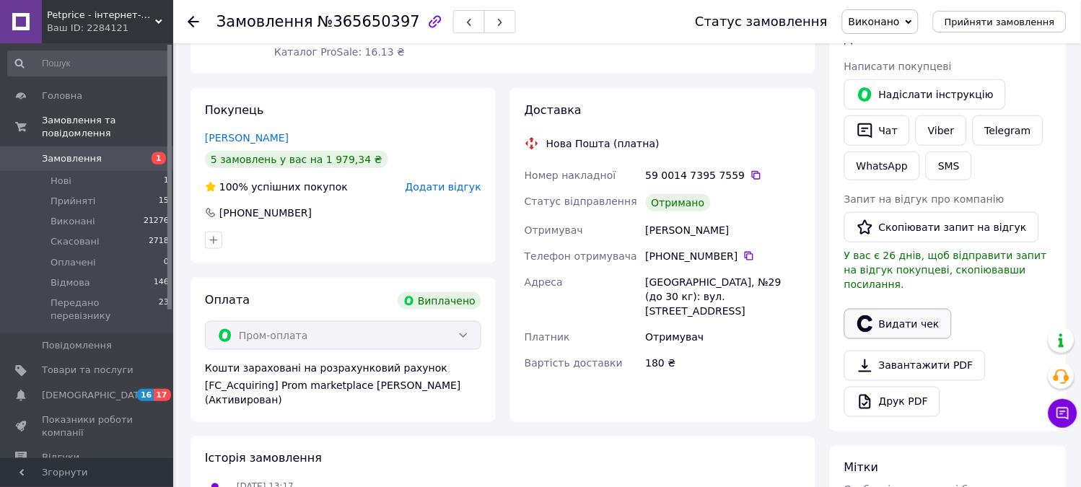
click at [900, 309] on button "Видати чек" at bounding box center [898, 324] width 108 height 30
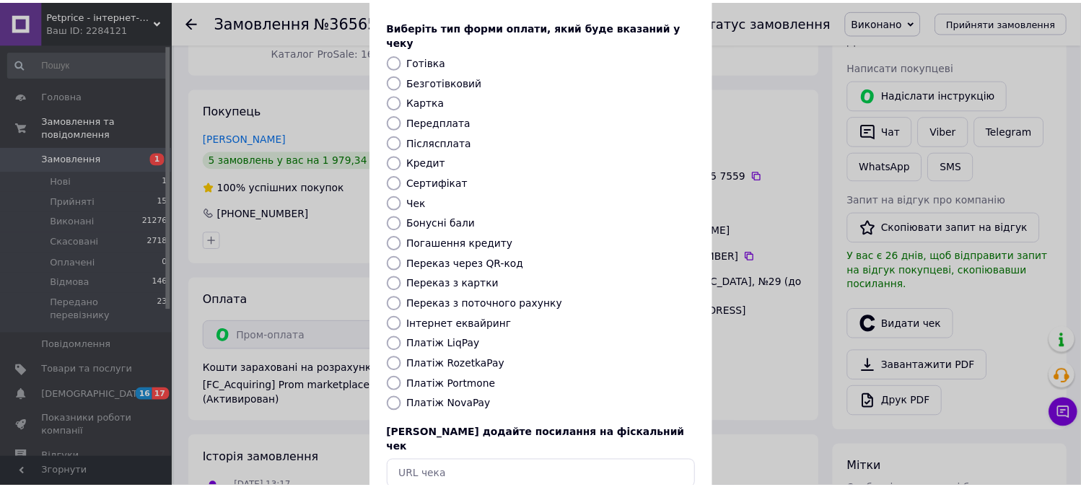
scroll to position [133, 0]
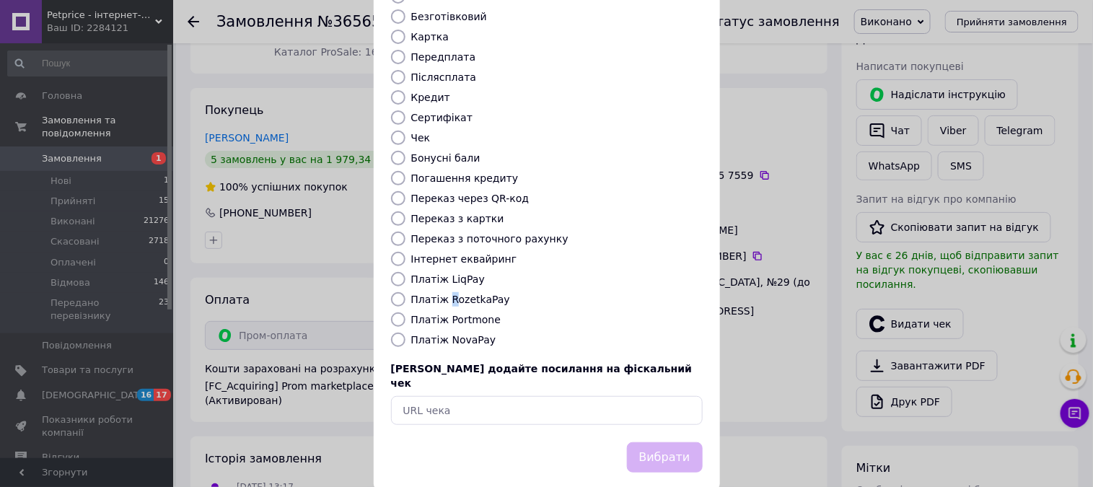
click at [442, 294] on label "Платіж RozetkaPay" at bounding box center [460, 300] width 99 height 12
click at [462, 294] on label "Платіж RozetkaPay" at bounding box center [460, 300] width 99 height 12
click at [406, 292] on input "Платіж RozetkaPay" at bounding box center [398, 299] width 14 height 14
radio input "true"
click at [677, 442] on button "Вибрати" at bounding box center [665, 457] width 76 height 31
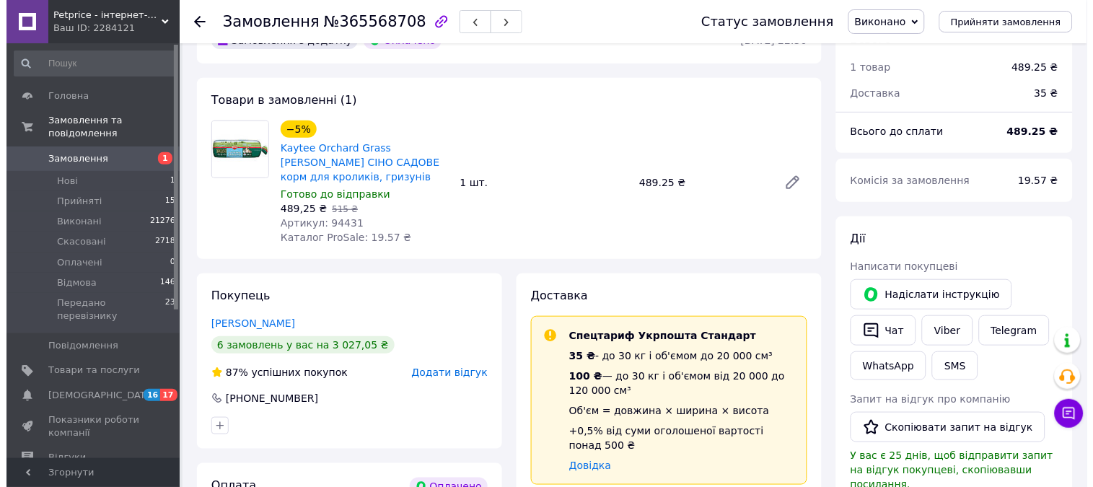
scroll to position [240, 0]
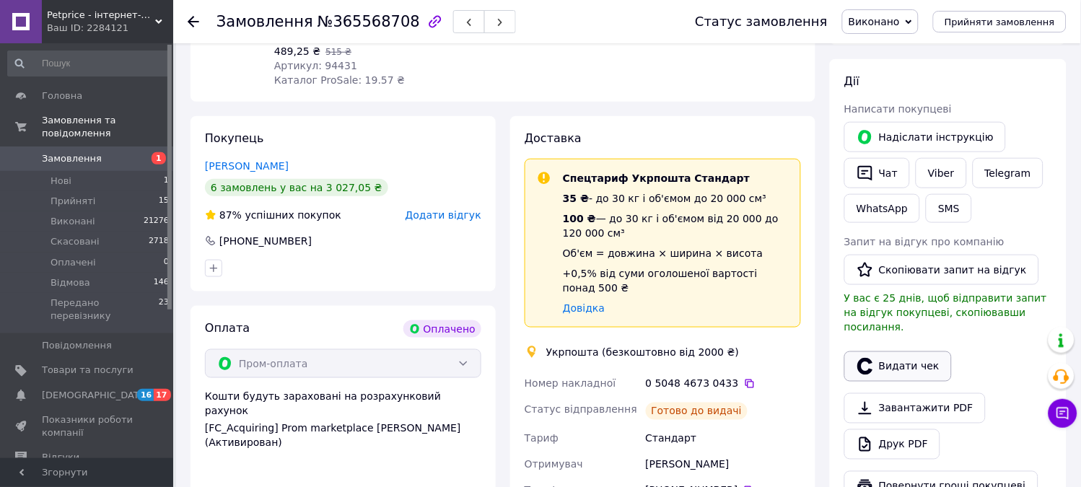
click at [927, 354] on button "Видати чек" at bounding box center [898, 366] width 108 height 30
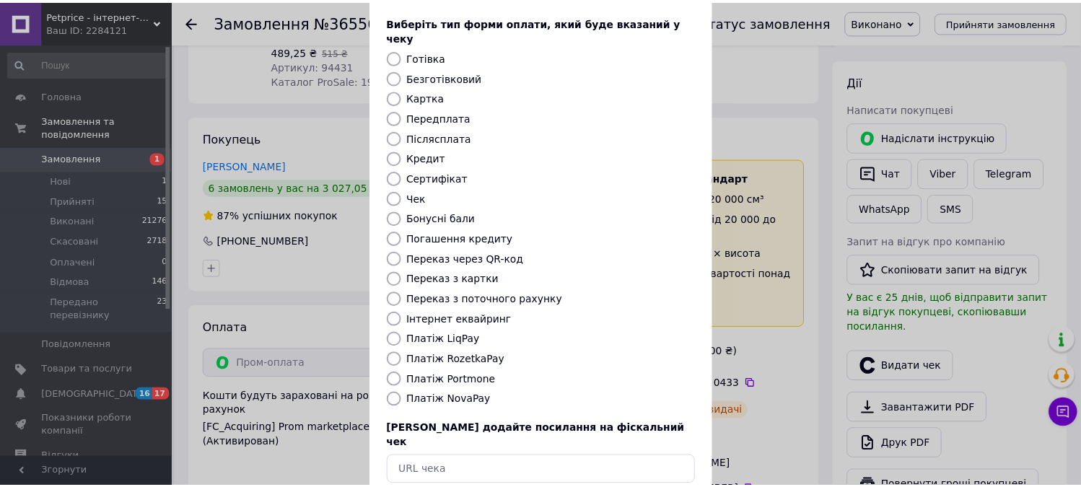
scroll to position [133, 0]
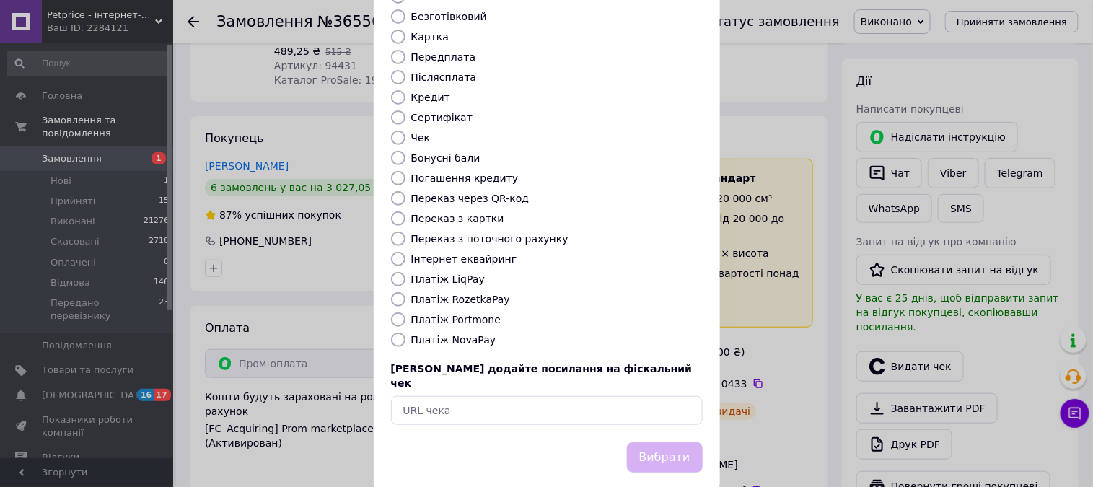
click at [469, 294] on label "Платіж RozetkaPay" at bounding box center [460, 300] width 99 height 12
click at [406, 292] on input "Платіж RozetkaPay" at bounding box center [398, 299] width 14 height 14
radio input "true"
click at [657, 442] on button "Вибрати" at bounding box center [665, 457] width 76 height 31
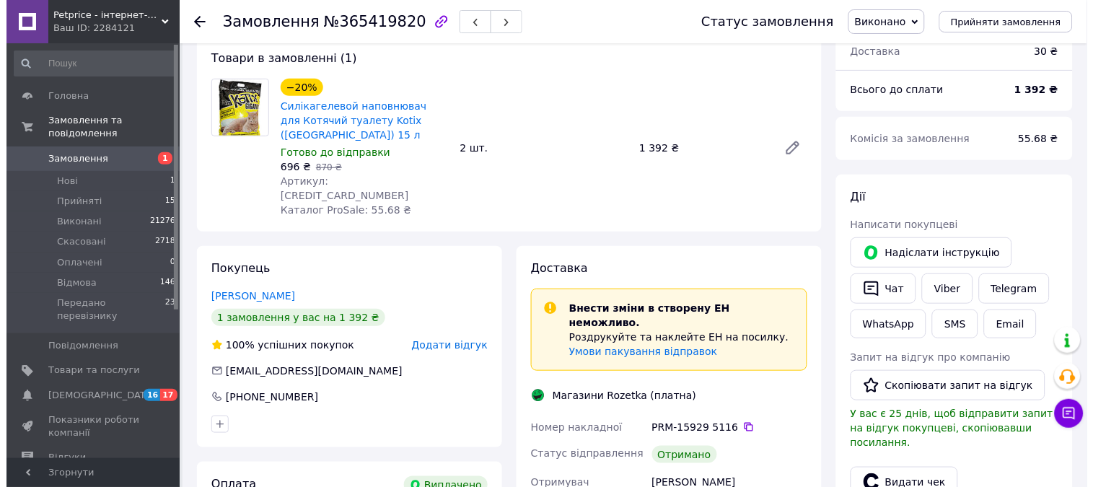
scroll to position [240, 0]
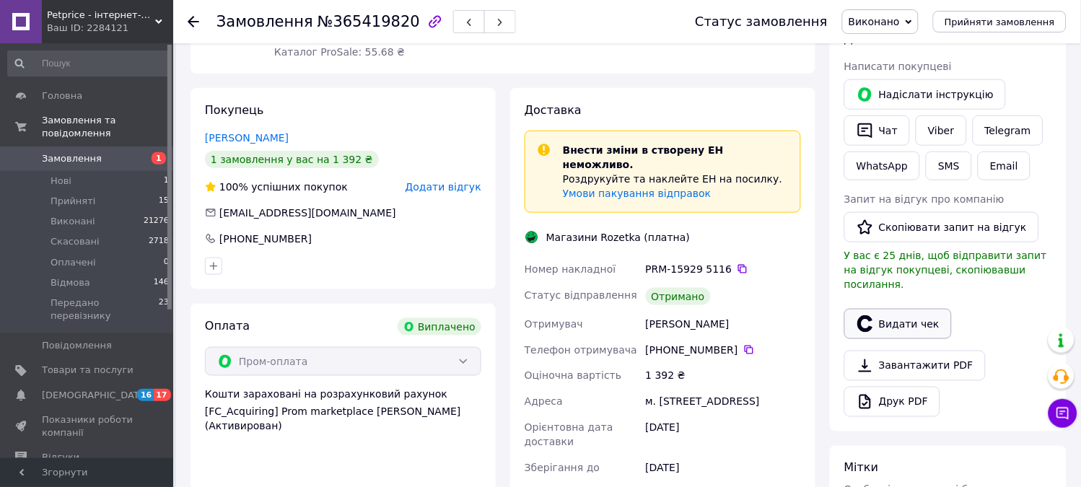
click at [880, 309] on button "Видати чек" at bounding box center [898, 324] width 108 height 30
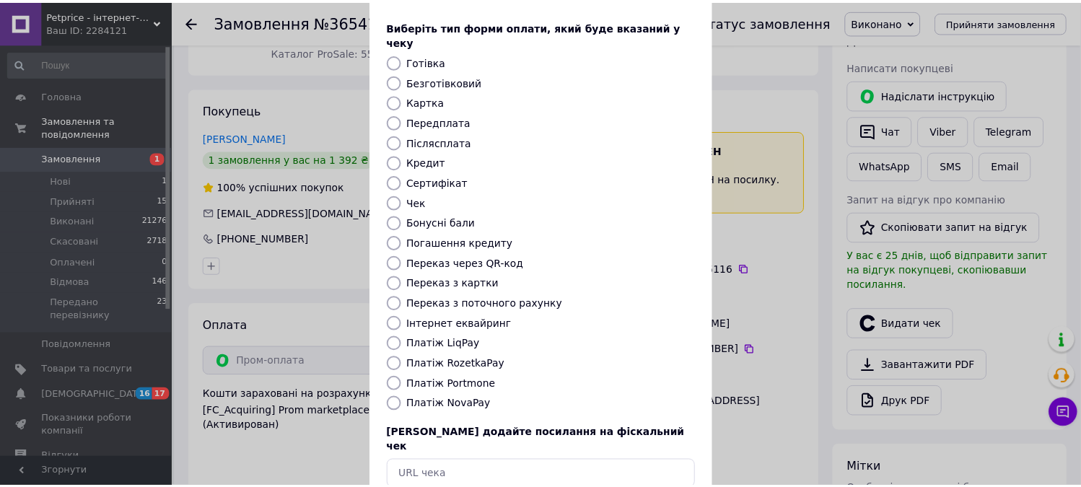
scroll to position [133, 0]
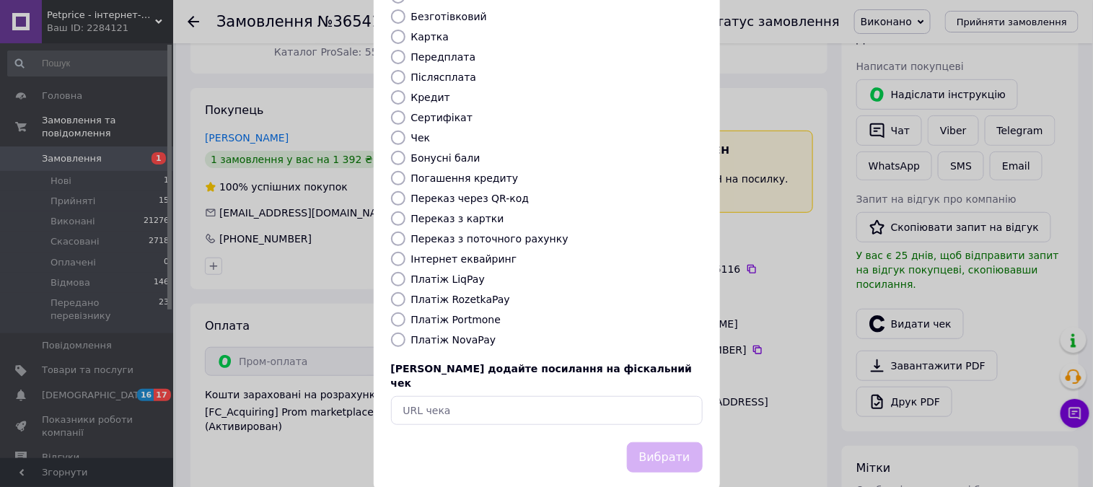
click at [469, 294] on label "Платіж RozetkaPay" at bounding box center [460, 300] width 99 height 12
click at [406, 292] on input "Платіж RozetkaPay" at bounding box center [398, 299] width 14 height 14
radio input "true"
click at [664, 442] on button "Вибрати" at bounding box center [665, 457] width 76 height 31
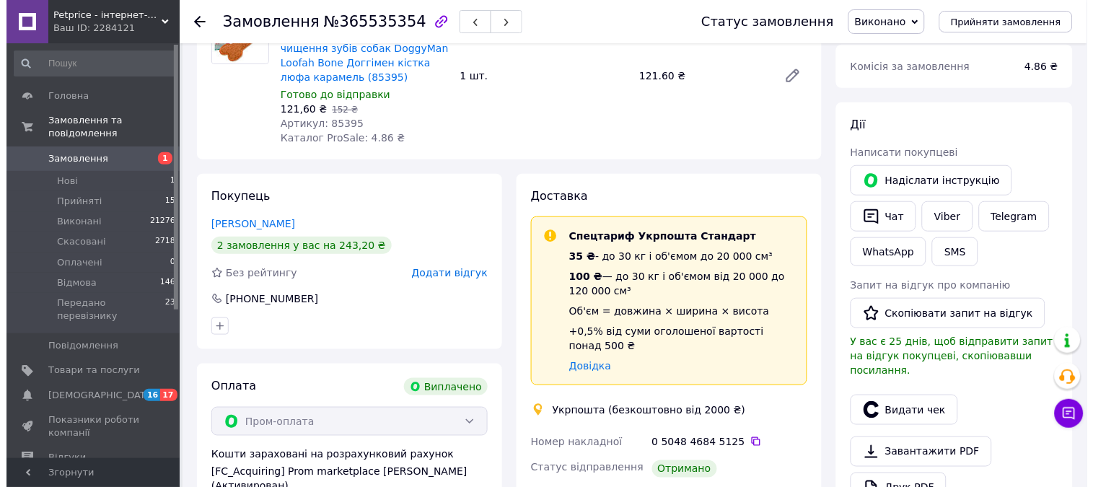
scroll to position [401, 0]
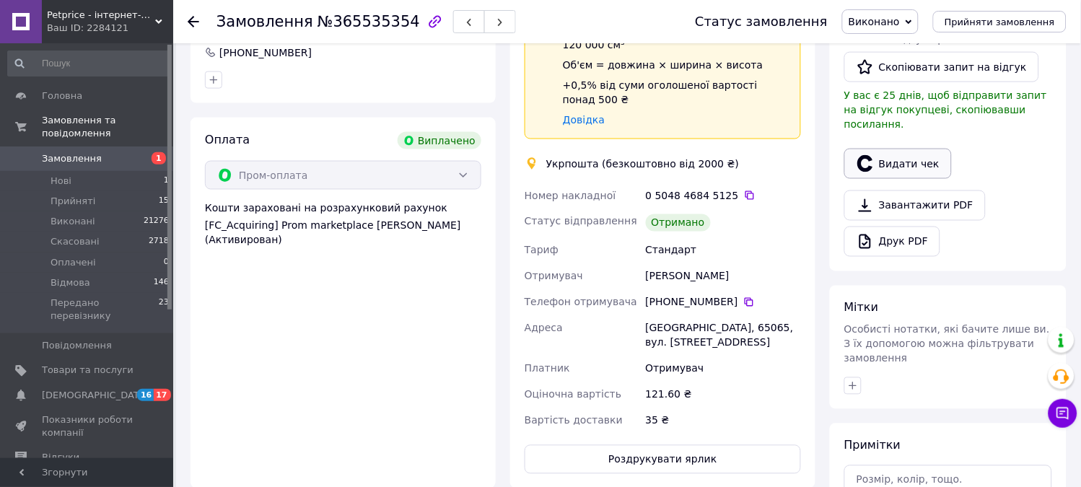
click at [902, 157] on button "Видати чек" at bounding box center [898, 164] width 108 height 30
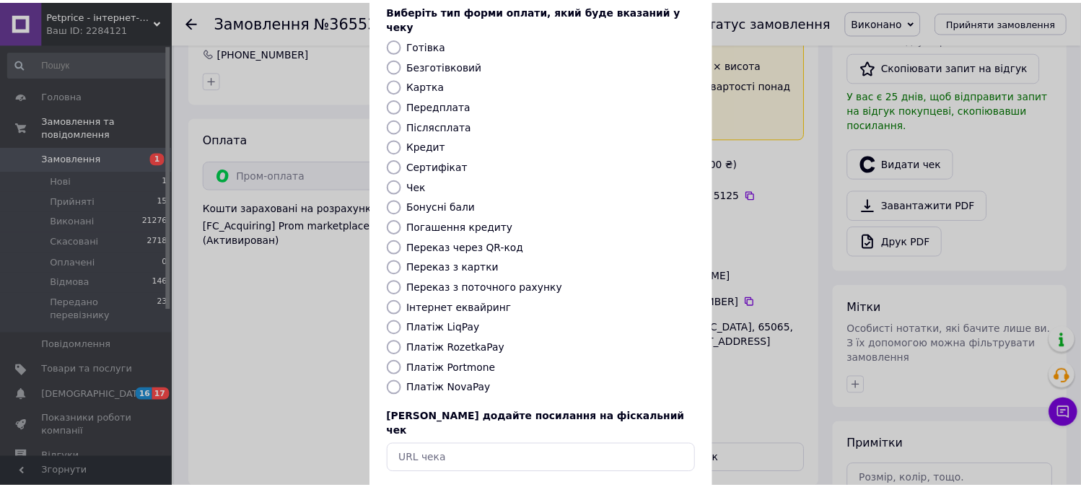
scroll to position [133, 0]
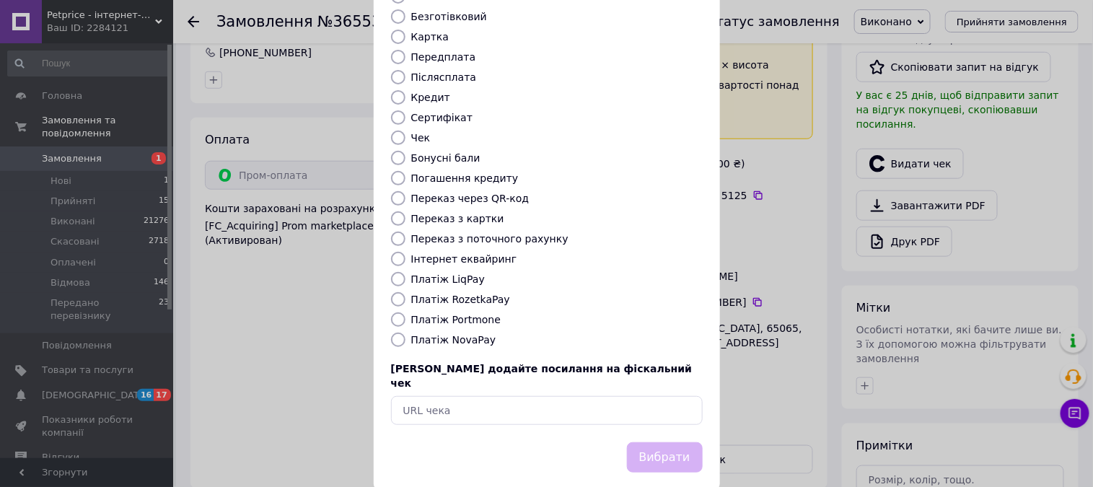
click at [449, 294] on label "Платіж RozetkaPay" at bounding box center [460, 300] width 99 height 12
click at [406, 292] on input "Платіж RozetkaPay" at bounding box center [398, 299] width 14 height 14
radio input "true"
click at [662, 442] on button "Вибрати" at bounding box center [665, 457] width 76 height 31
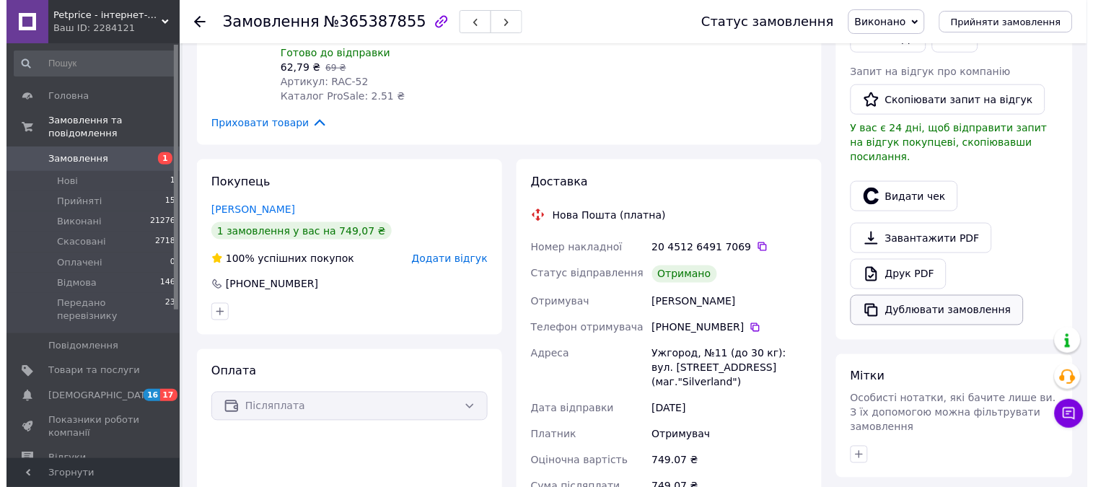
scroll to position [240, 0]
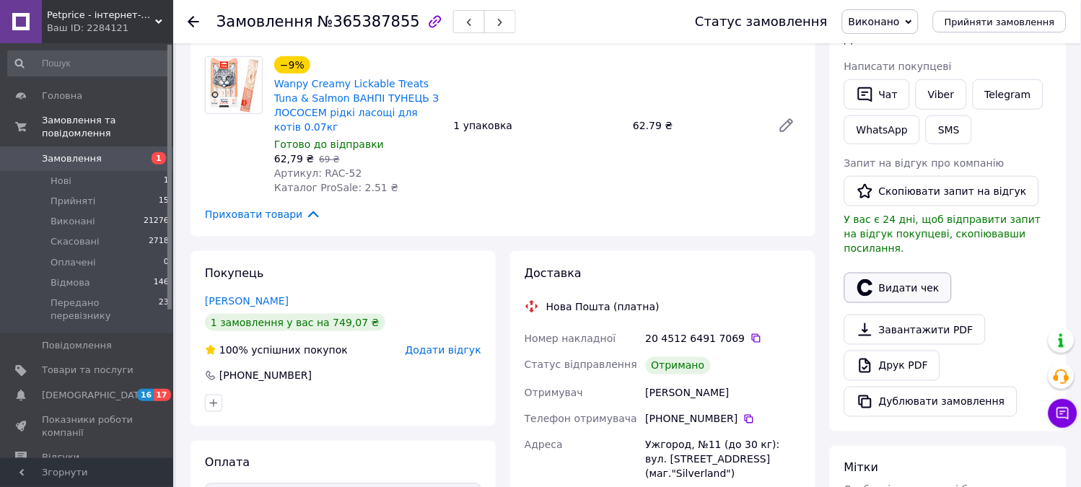
click at [900, 283] on button "Видати чек" at bounding box center [898, 288] width 108 height 30
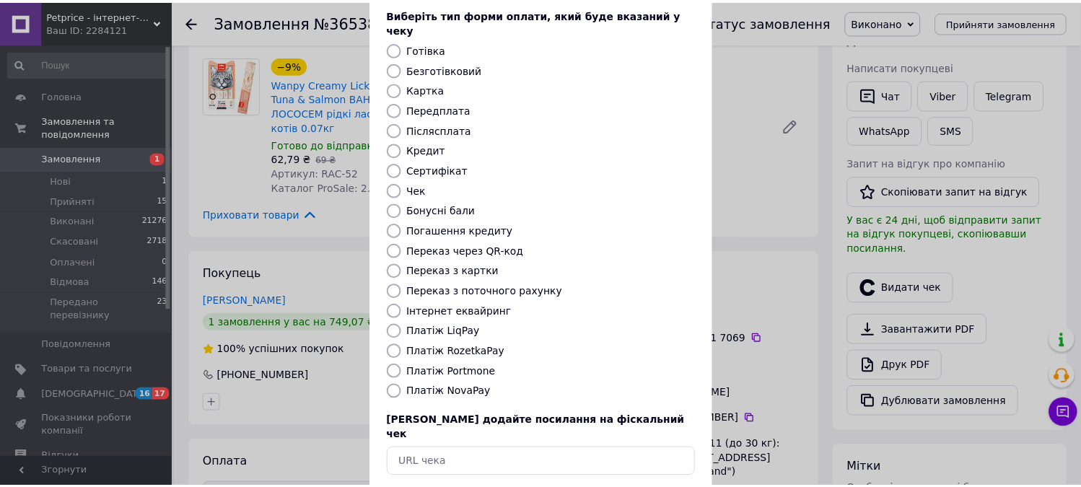
scroll to position [133, 0]
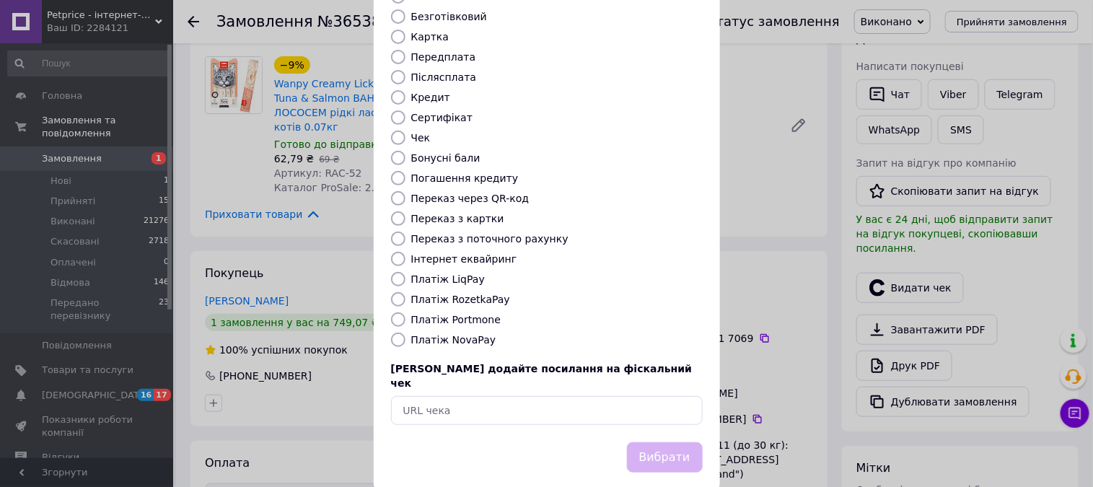
click at [449, 333] on div "Платіж NovaPay" at bounding box center [556, 340] width 297 height 14
click at [471, 334] on label "Платіж NovaPay" at bounding box center [453, 340] width 85 height 12
click at [406, 333] on input "Платіж NovaPay" at bounding box center [398, 340] width 14 height 14
radio input "true"
click at [667, 442] on button "Вибрати" at bounding box center [665, 457] width 76 height 31
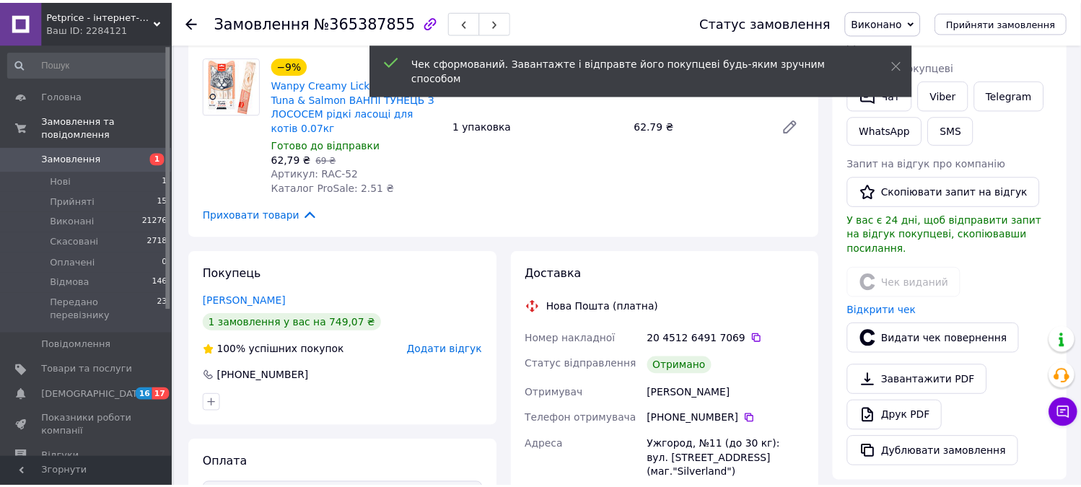
scroll to position [77, 0]
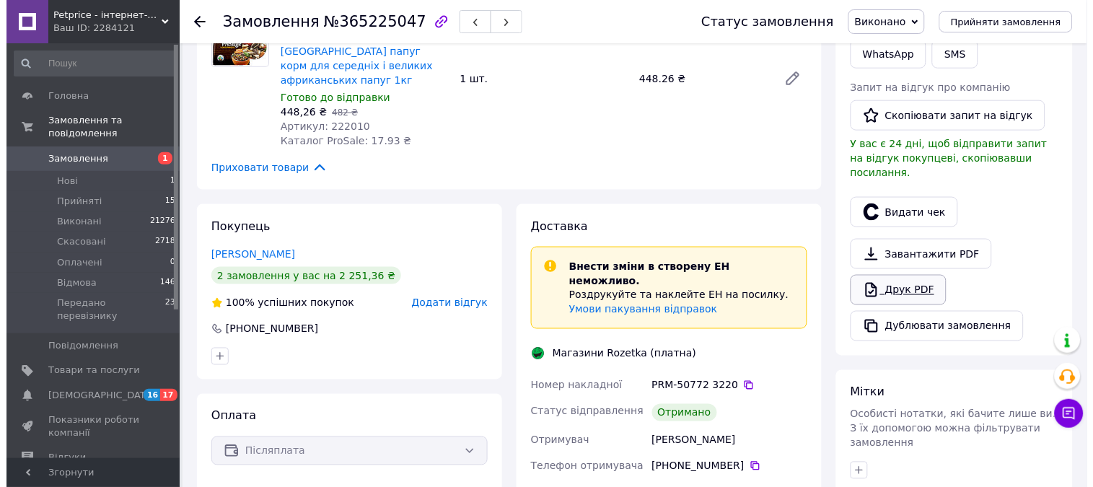
scroll to position [320, 0]
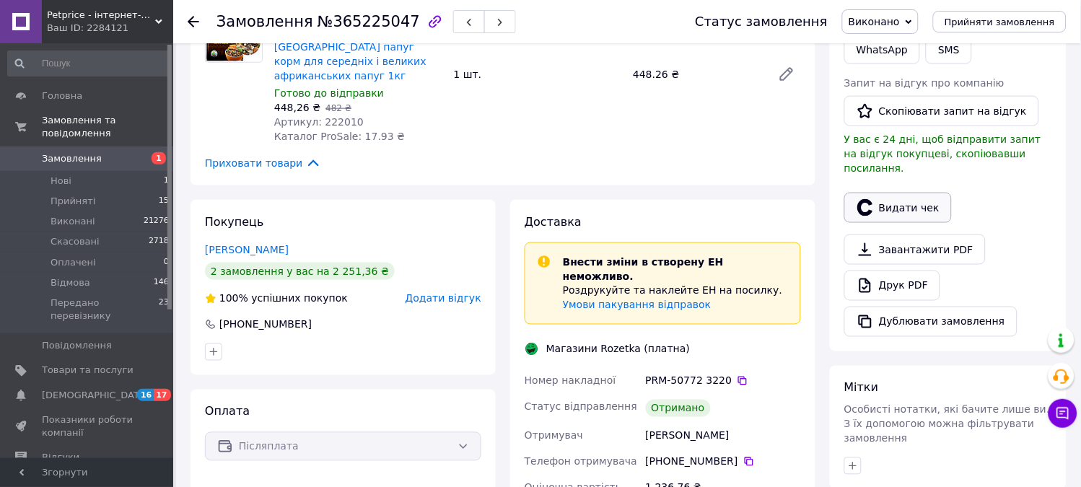
click at [870, 199] on icon "button" at bounding box center [865, 207] width 17 height 17
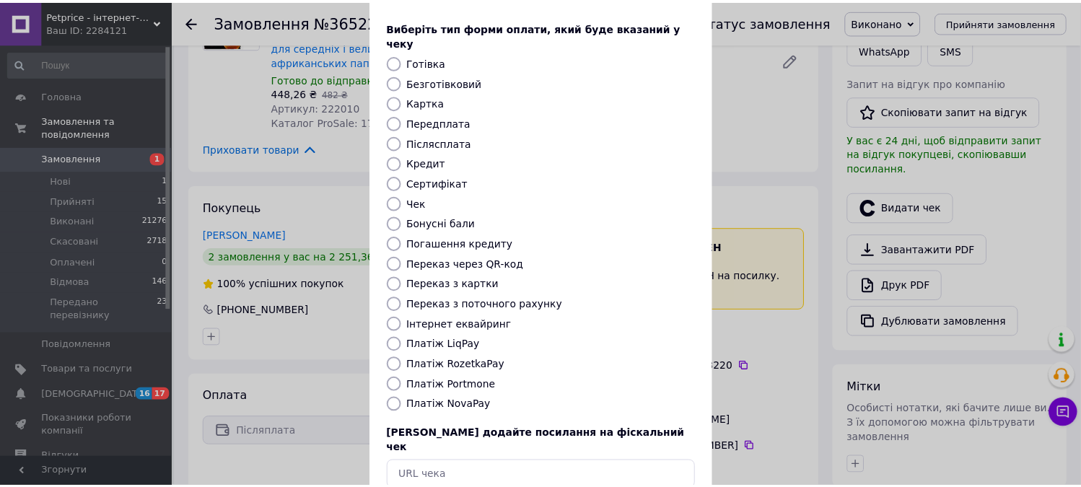
scroll to position [133, 0]
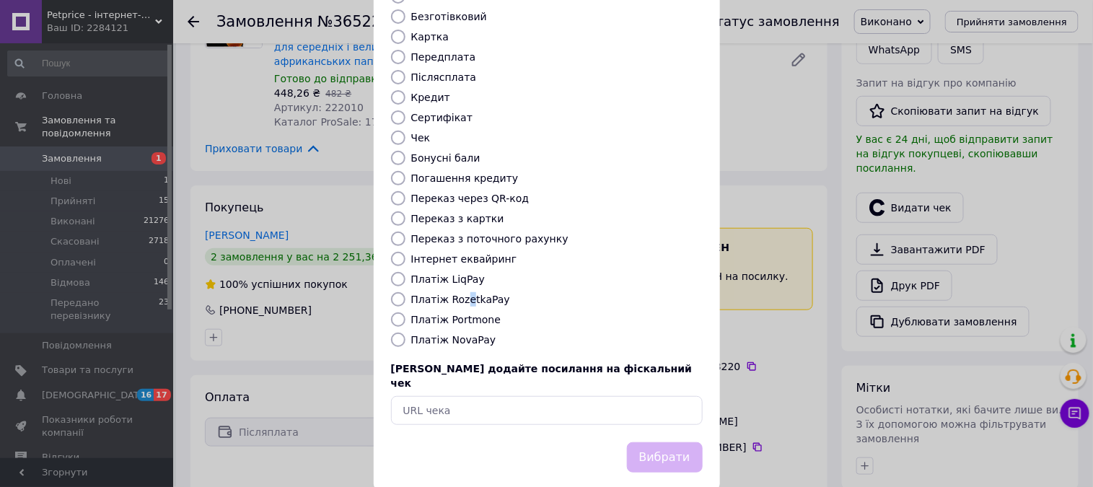
click at [460, 294] on label "Платіж RozetkaPay" at bounding box center [460, 300] width 99 height 12
click at [465, 294] on label "Платіж RozetkaPay" at bounding box center [460, 300] width 99 height 12
click at [406, 292] on input "Платіж RozetkaPay" at bounding box center [398, 299] width 14 height 14
radio input "true"
click at [643, 442] on button "Вибрати" at bounding box center [665, 457] width 76 height 31
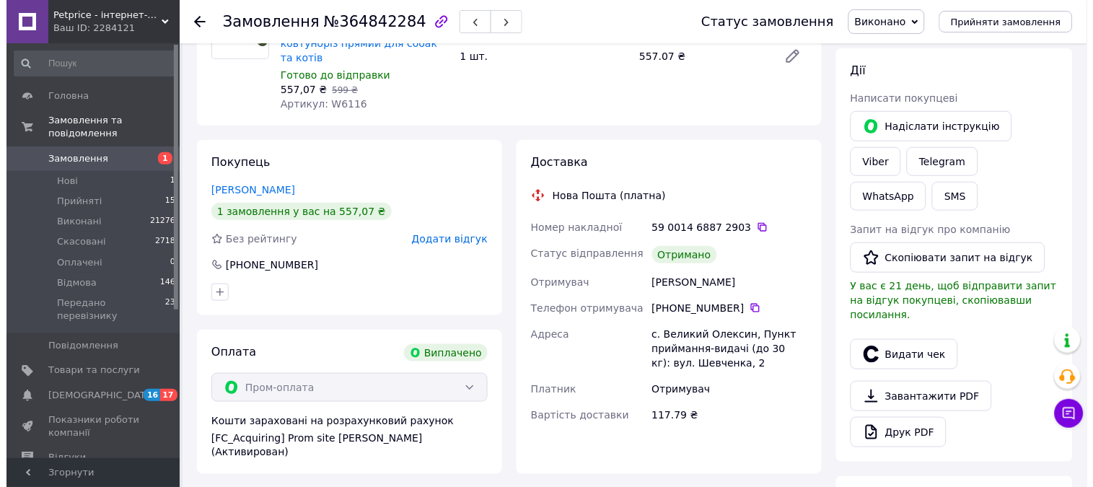
scroll to position [160, 0]
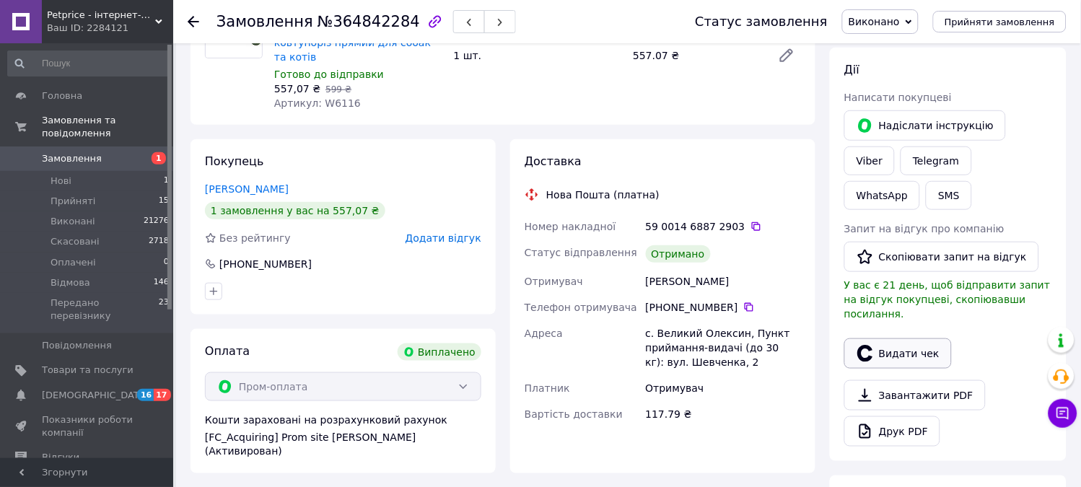
click at [937, 338] on button "Видати чек" at bounding box center [898, 353] width 108 height 30
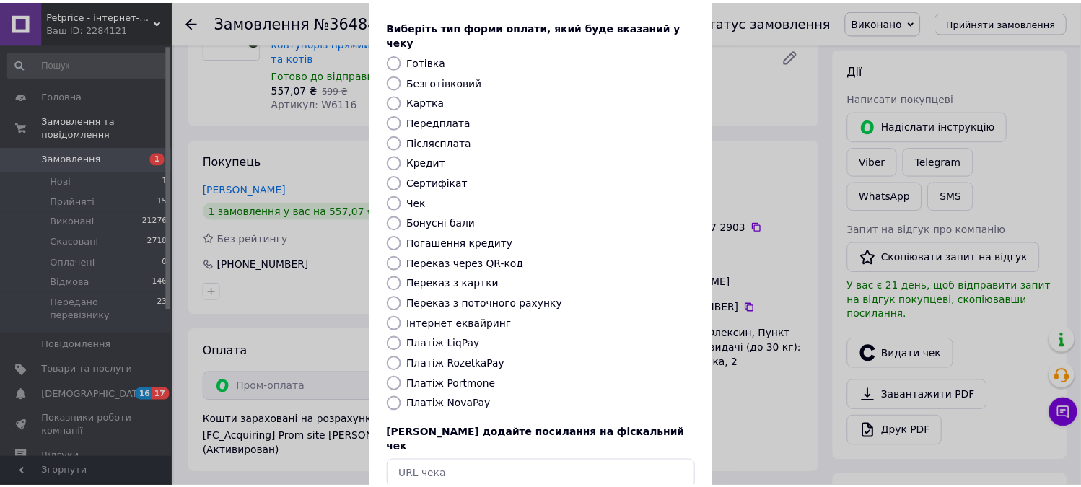
scroll to position [133, 0]
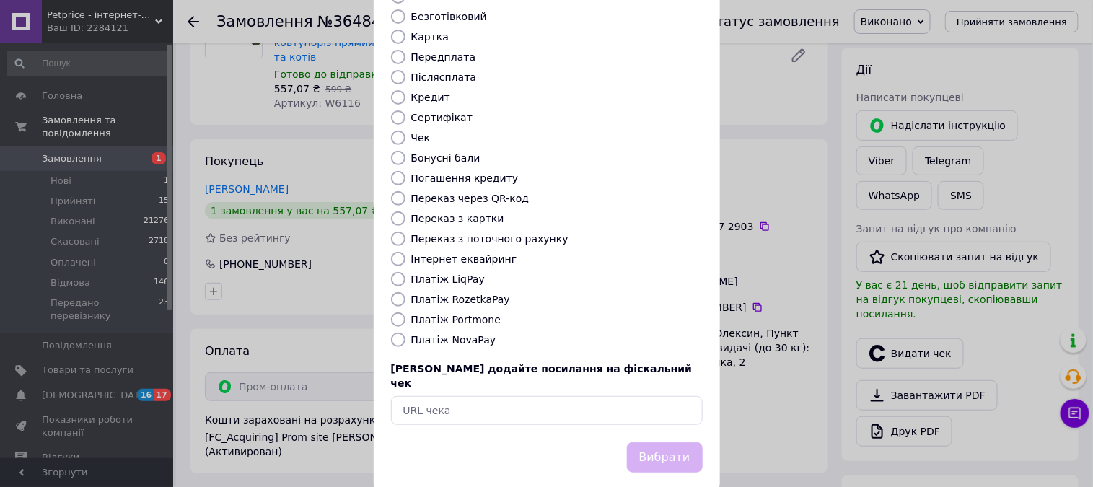
click at [455, 294] on label "Платіж RozetkaPay" at bounding box center [460, 300] width 99 height 12
click at [406, 292] on input "Платіж RozetkaPay" at bounding box center [398, 299] width 14 height 14
radio input "true"
click at [669, 442] on button "Вибрати" at bounding box center [665, 457] width 76 height 31
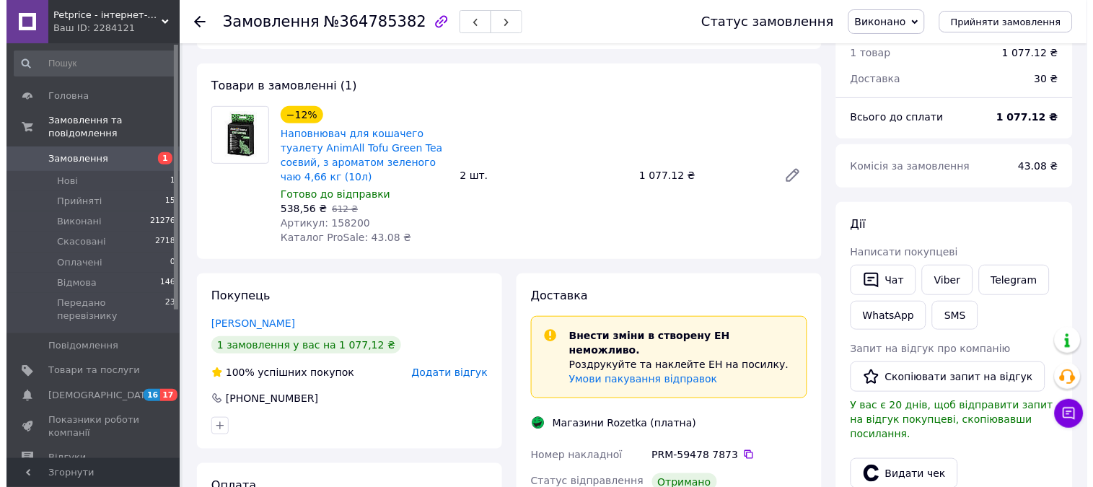
scroll to position [160, 0]
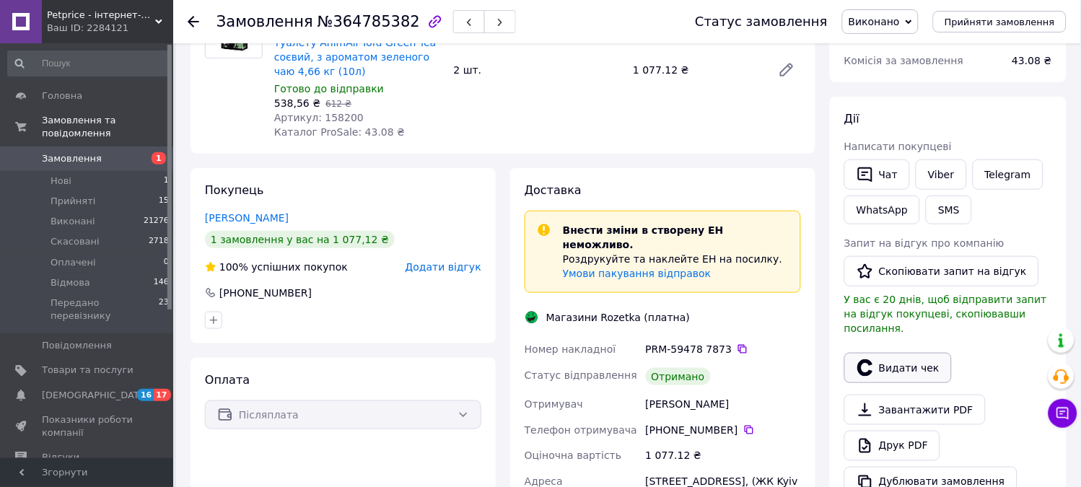
click at [919, 353] on button "Видати чек" at bounding box center [898, 368] width 108 height 30
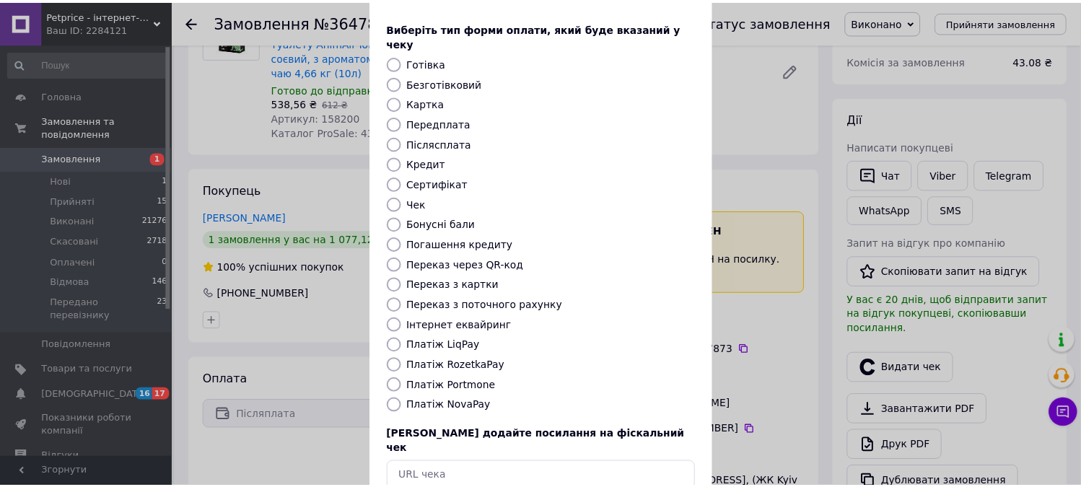
scroll to position [133, 0]
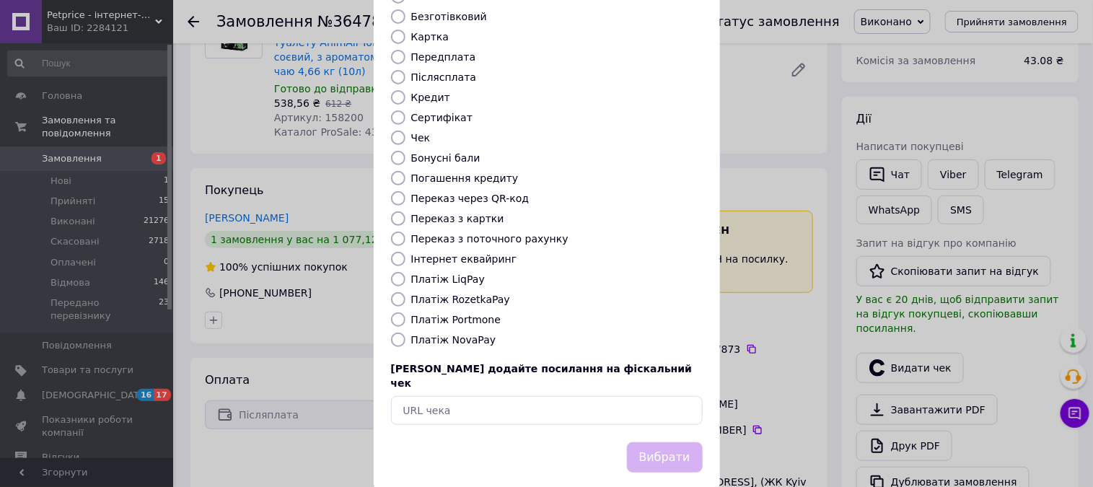
click at [481, 276] on div "Виберіть тип форми оплати, який буде вказаний у чеку Готівка Безготівковий Карт…" at bounding box center [547, 189] width 346 height 505
click at [472, 294] on label "Платіж RozetkaPay" at bounding box center [460, 300] width 99 height 12
click at [406, 292] on input "Платіж RozetkaPay" at bounding box center [398, 299] width 14 height 14
radio input "true"
click at [657, 442] on button "Вибрати" at bounding box center [665, 457] width 76 height 31
